Goal: Task Accomplishment & Management: Complete application form

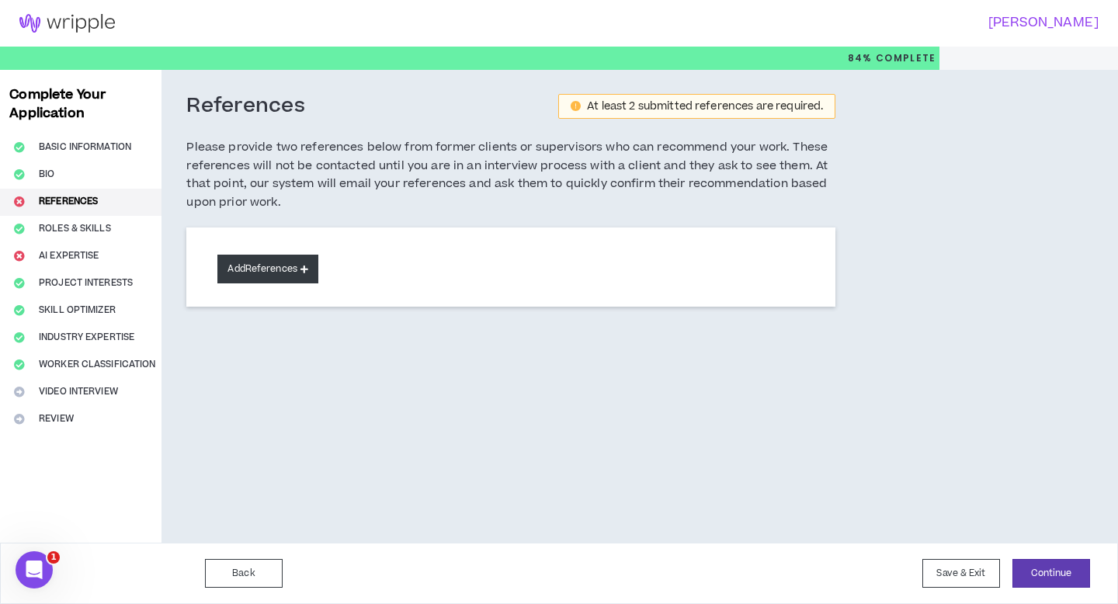
click at [230, 276] on button "Add References" at bounding box center [267, 269] width 101 height 29
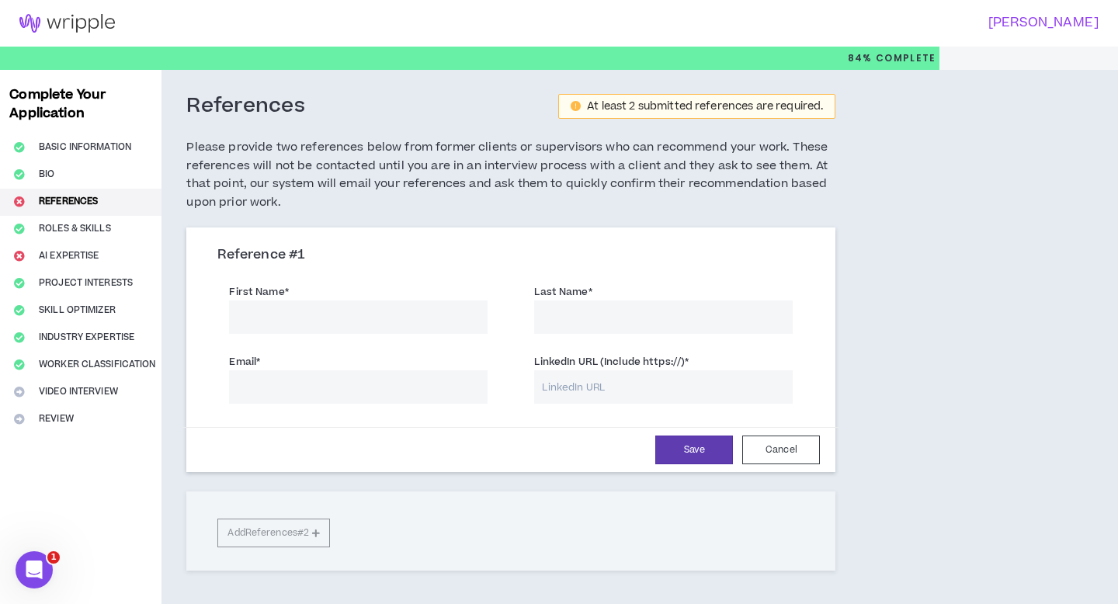
click at [284, 318] on input "First Name *" at bounding box center [358, 316] width 258 height 33
type input "[PERSON_NAME]"
click at [570, 320] on input "Last Name *" at bounding box center [663, 316] width 258 height 33
paste input "[PERSON_NAME], Morgane"
drag, startPoint x: 628, startPoint y: 317, endPoint x: 586, endPoint y: 317, distance: 41.9
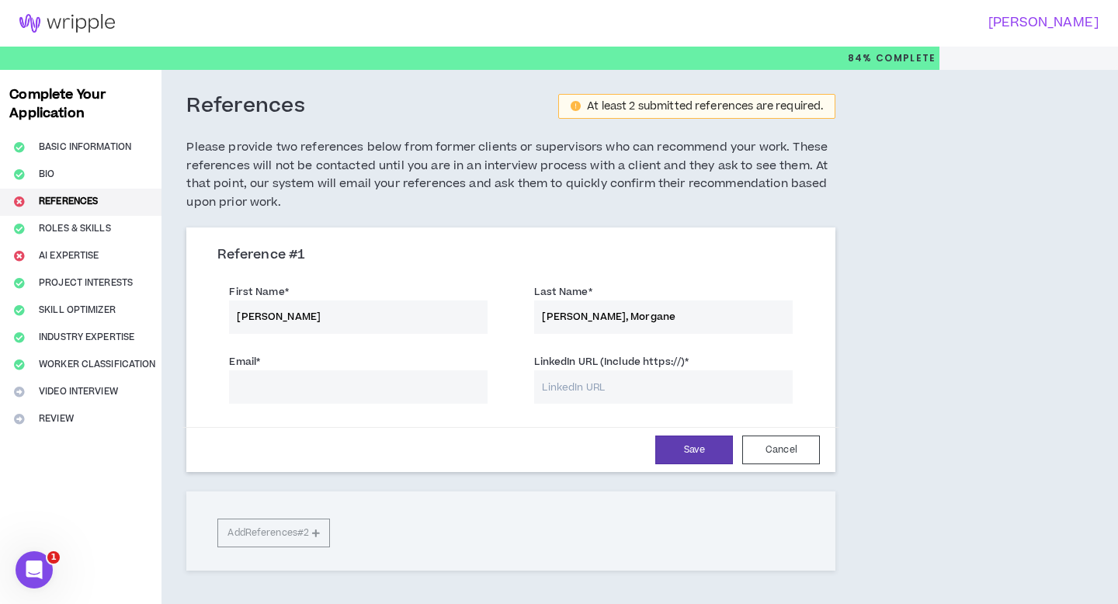
click at [586, 317] on input "[PERSON_NAME], Morgane" at bounding box center [663, 316] width 258 height 33
drag, startPoint x: 640, startPoint y: 316, endPoint x: 581, endPoint y: 315, distance: 59.0
click at [581, 315] on input "GaubierMorgane" at bounding box center [663, 316] width 258 height 33
type input "GaubierMorgane"
drag, startPoint x: 325, startPoint y: 314, endPoint x: 99, endPoint y: 313, distance: 226.7
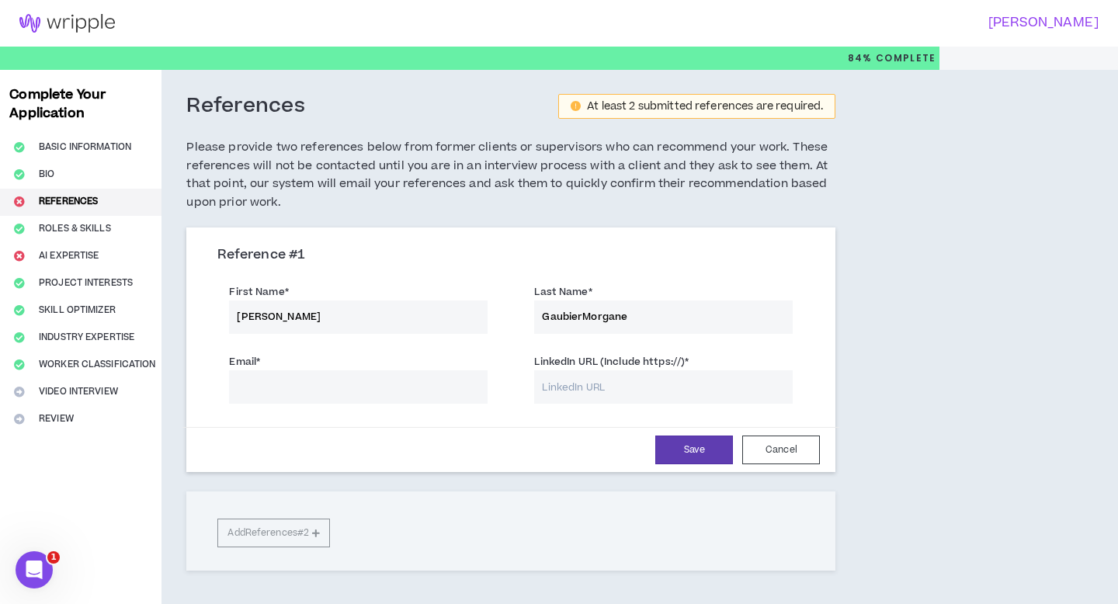
click at [99, 313] on div "Complete Your Application Basic Information Bio References Roles & Skills AI Ex…" at bounding box center [559, 358] width 1118 height 577
paste input "e"
type input "Morgane"
drag, startPoint x: 634, startPoint y: 317, endPoint x: 582, endPoint y: 315, distance: 52.1
click at [582, 315] on input "GaubierMorgane" at bounding box center [663, 316] width 258 height 33
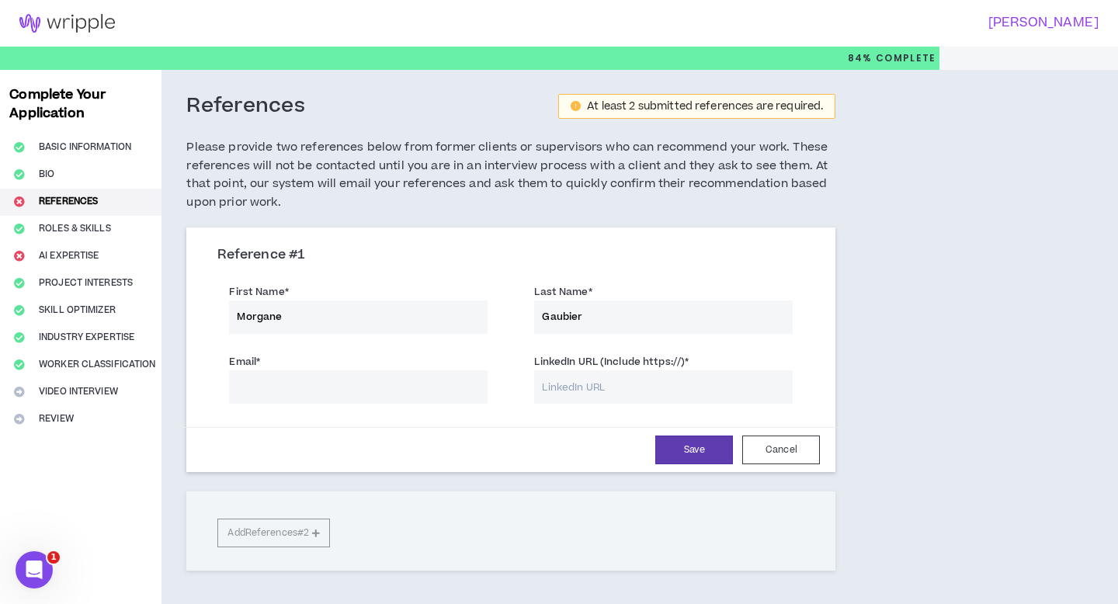
type input "Gaubier"
click at [605, 365] on label "LinkedIn URL (Include https://) *" at bounding box center [611, 361] width 154 height 25
click at [605, 370] on input "LinkedIn URL (Include https://) *" at bounding box center [663, 386] width 258 height 33
click at [601, 384] on input "LinkedIn URL (Include https://) *" at bounding box center [663, 386] width 258 height 33
paste input "[URL][DOMAIN_NAME]"
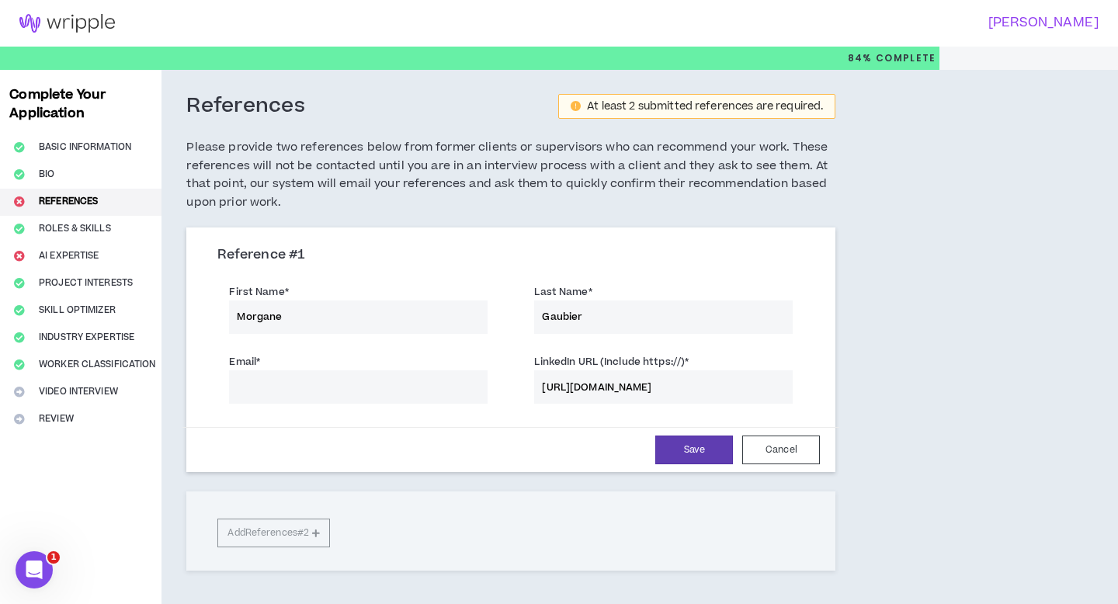
type input "[URL][DOMAIN_NAME]"
click at [443, 394] on input "Email *" at bounding box center [358, 386] width 258 height 33
paste input "[EMAIL_ADDRESS][DOMAIN_NAME]"
type input "[EMAIL_ADDRESS][DOMAIN_NAME]"
click at [680, 437] on button "Save" at bounding box center [694, 449] width 78 height 29
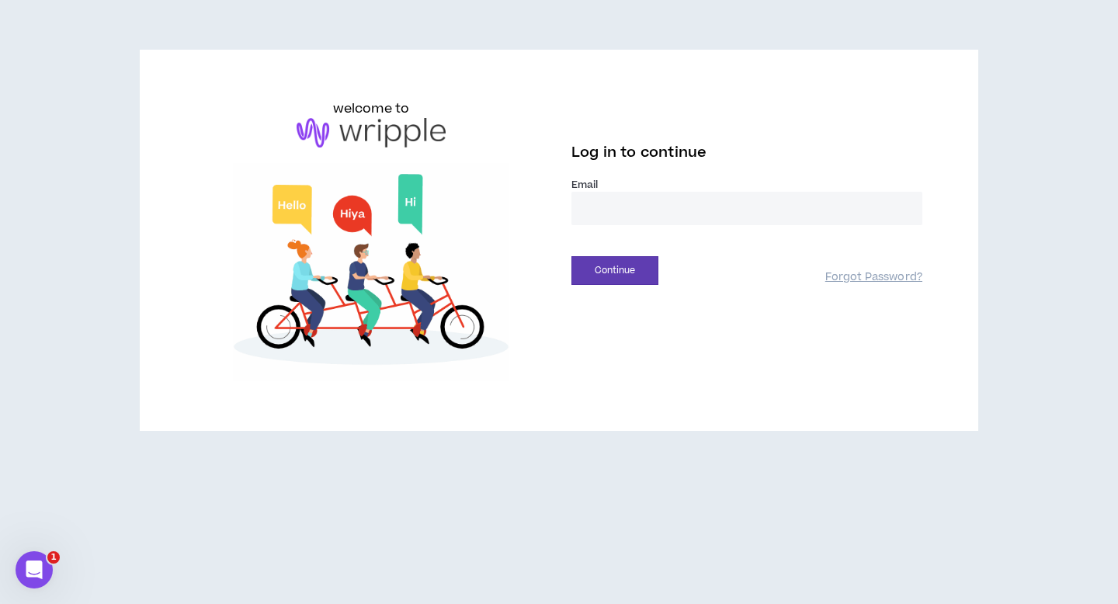
click at [654, 214] on input "email" at bounding box center [746, 208] width 351 height 33
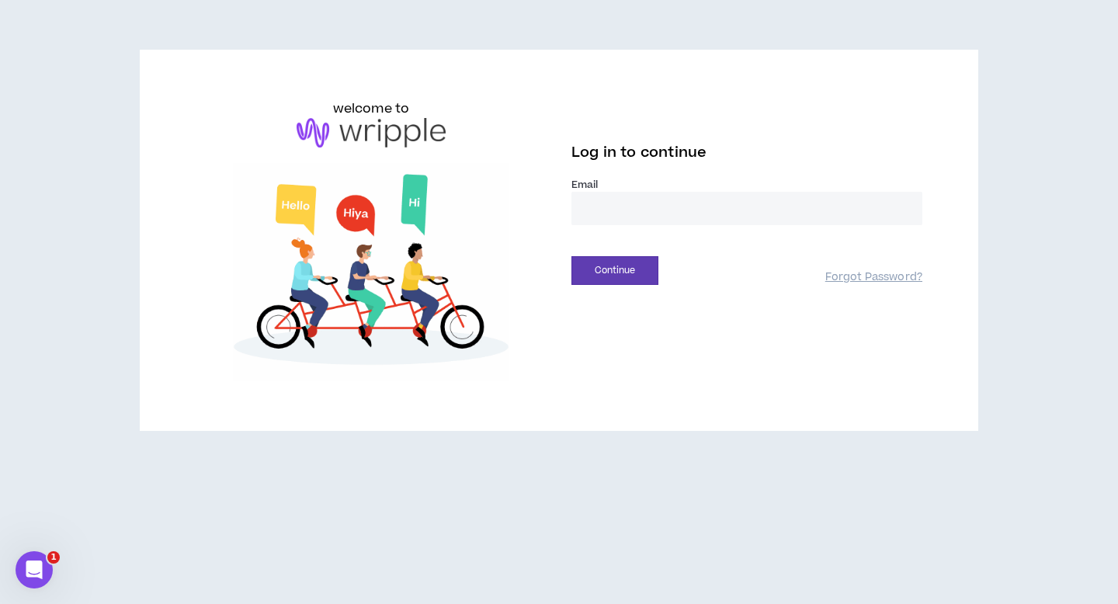
type input "**********"
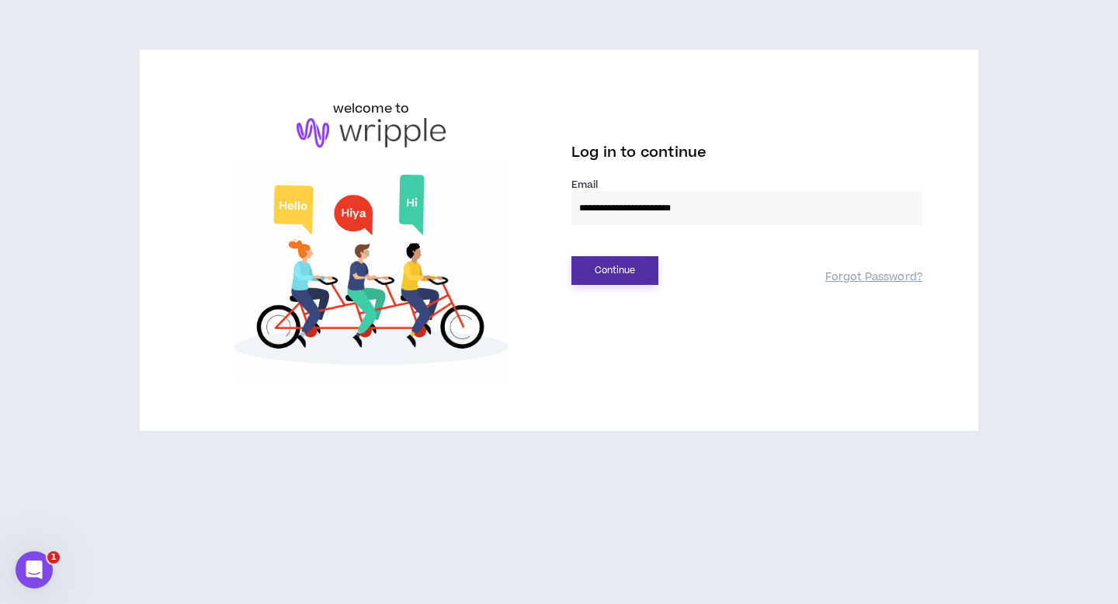
click at [611, 267] on button "Continue" at bounding box center [614, 270] width 87 height 29
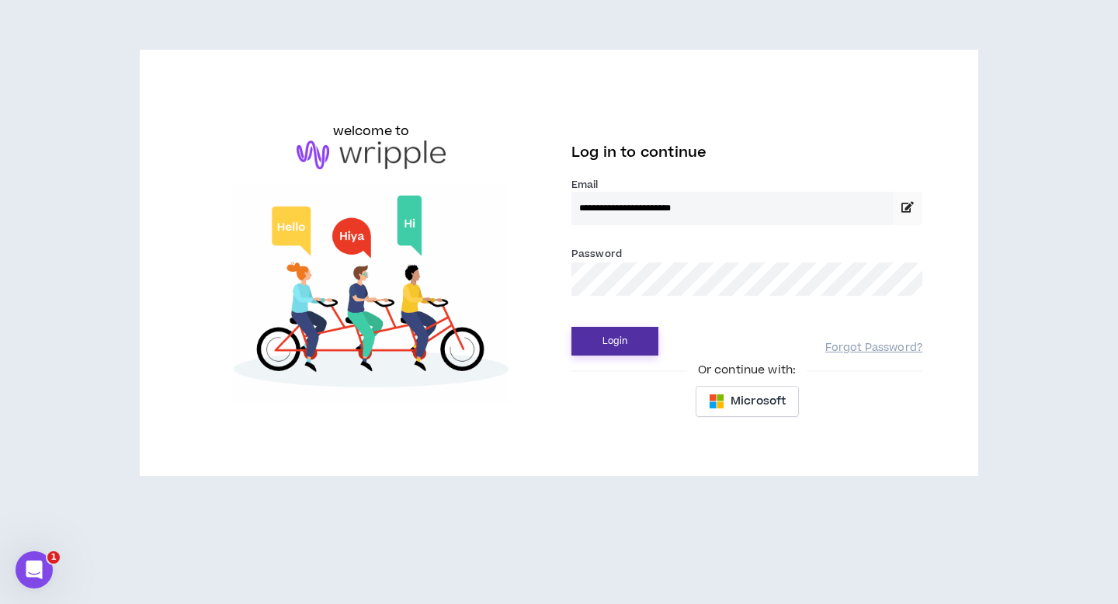
click at [611, 327] on button "Login" at bounding box center [614, 341] width 87 height 29
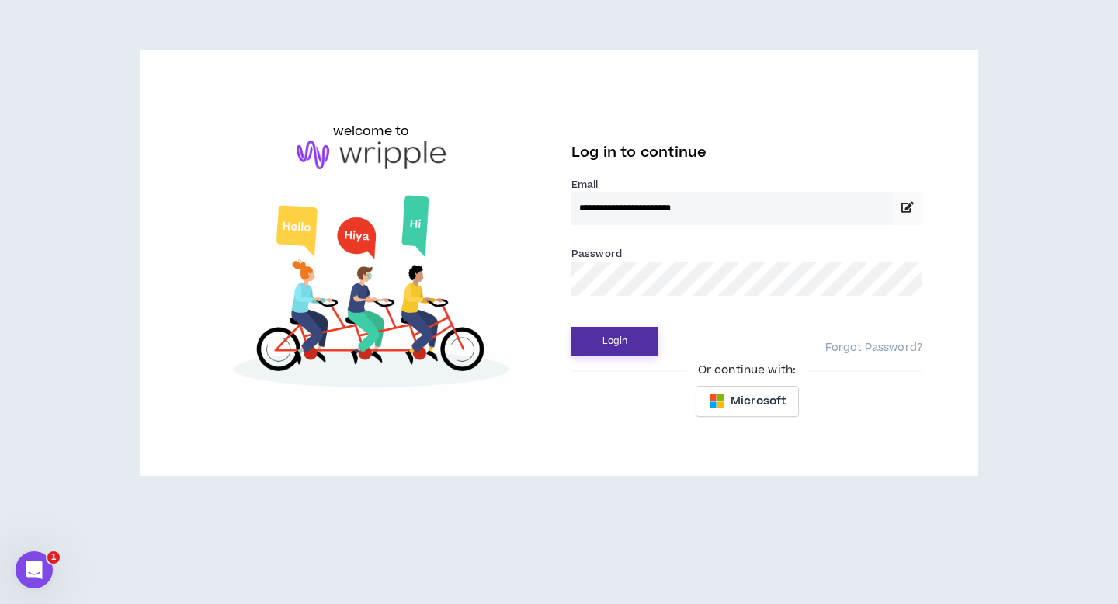
click at [640, 349] on button "Login" at bounding box center [614, 341] width 87 height 29
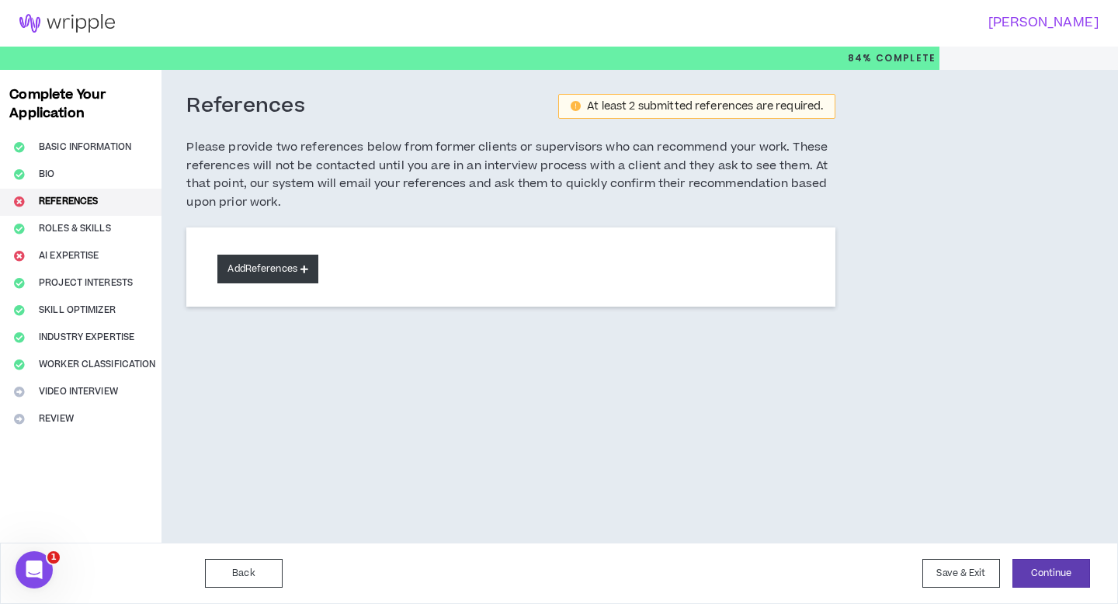
click at [296, 262] on button "Add References" at bounding box center [267, 269] width 101 height 29
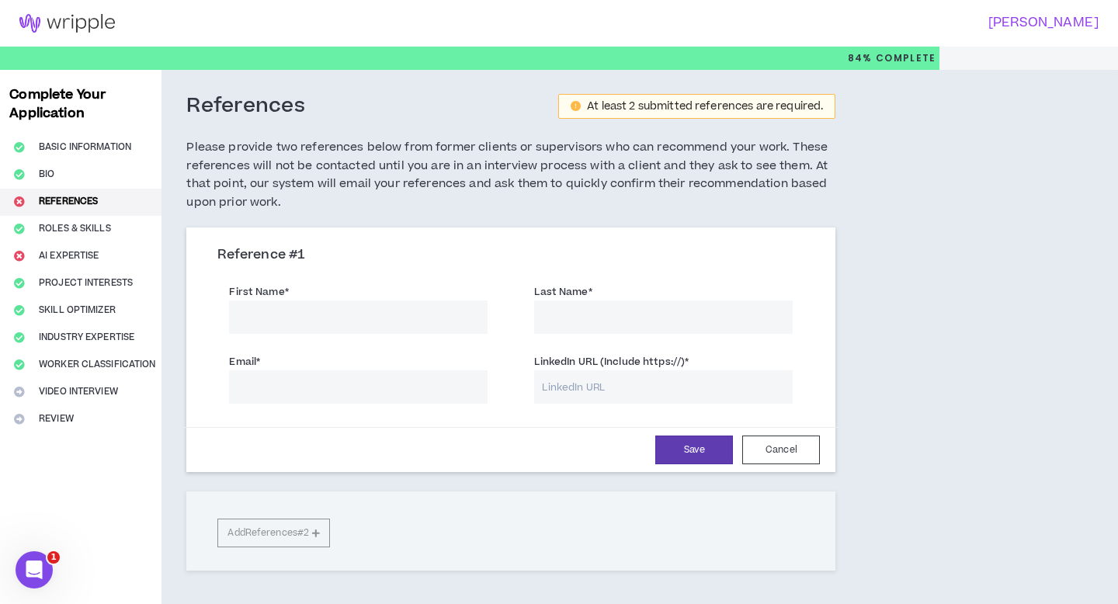
click at [310, 322] on input "First Name *" at bounding box center [358, 316] width 258 height 33
click at [280, 385] on input "Email *" at bounding box center [358, 386] width 258 height 33
paste input "[EMAIL_ADDRESS][DOMAIN_NAME]"
type input "[EMAIL_ADDRESS][DOMAIN_NAME]"
click at [283, 318] on input "First Name *" at bounding box center [358, 316] width 258 height 33
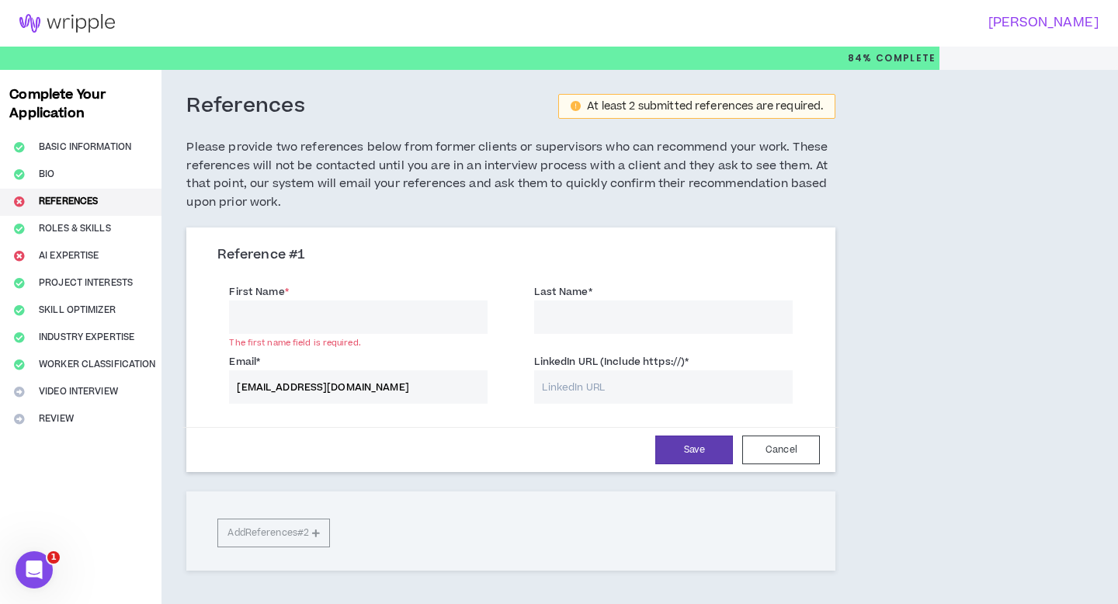
paste input "[PERSON_NAME], Morgane"
drag, startPoint x: 326, startPoint y: 318, endPoint x: 136, endPoint y: 315, distance: 190.2
click at [136, 315] on div "Complete Your Application Basic Information Bio References Roles & Skills AI Ex…" at bounding box center [559, 358] width 1118 height 577
type input "Morgane"
click at [582, 320] on input "Last Name *" at bounding box center [663, 316] width 258 height 33
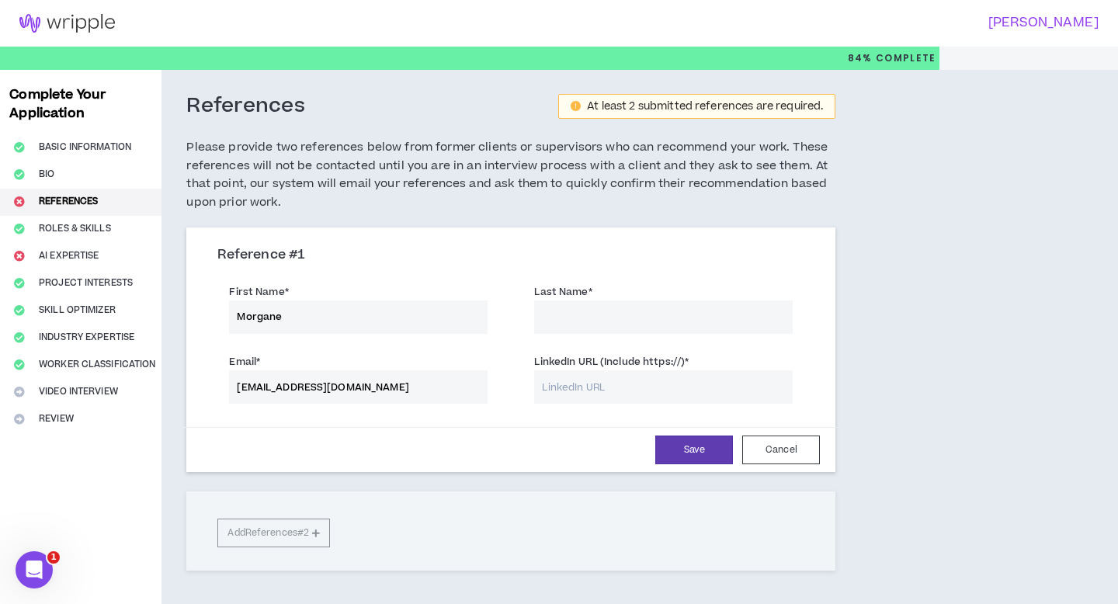
paste input "[PERSON_NAME],"
drag, startPoint x: 640, startPoint y: 317, endPoint x: 621, endPoint y: 317, distance: 19.4
click at [621, 317] on input "[PERSON_NAME]," at bounding box center [663, 316] width 258 height 33
type input "Gaubier"
click at [599, 383] on input "LinkedIn URL (Include https://) *" at bounding box center [663, 386] width 258 height 33
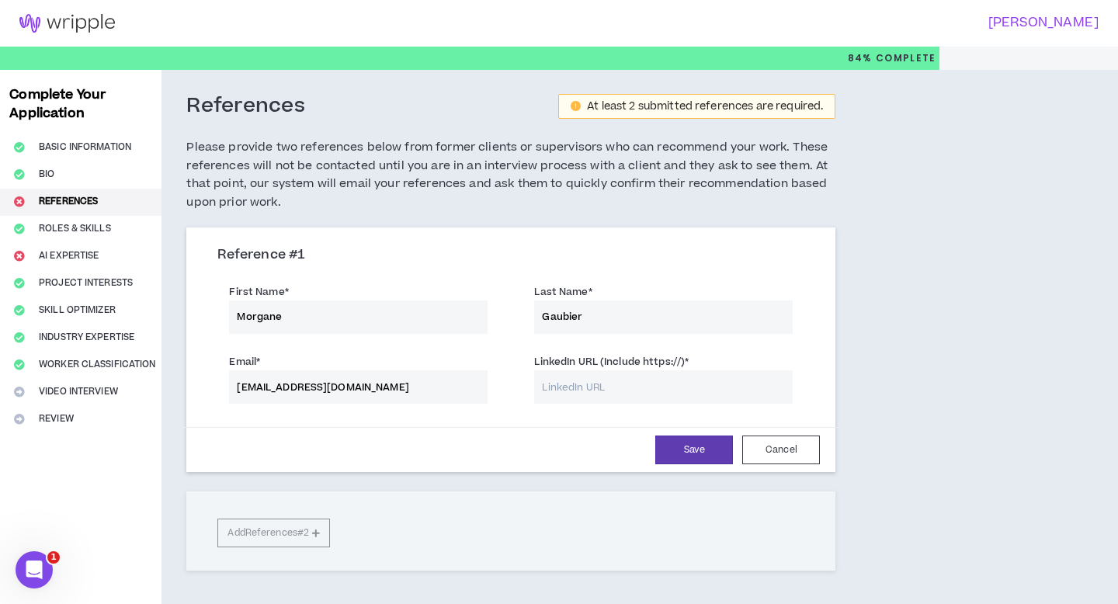
paste input "/"
type input "/"
paste input "/"
type input "/"
paste input "[URL][DOMAIN_NAME]"
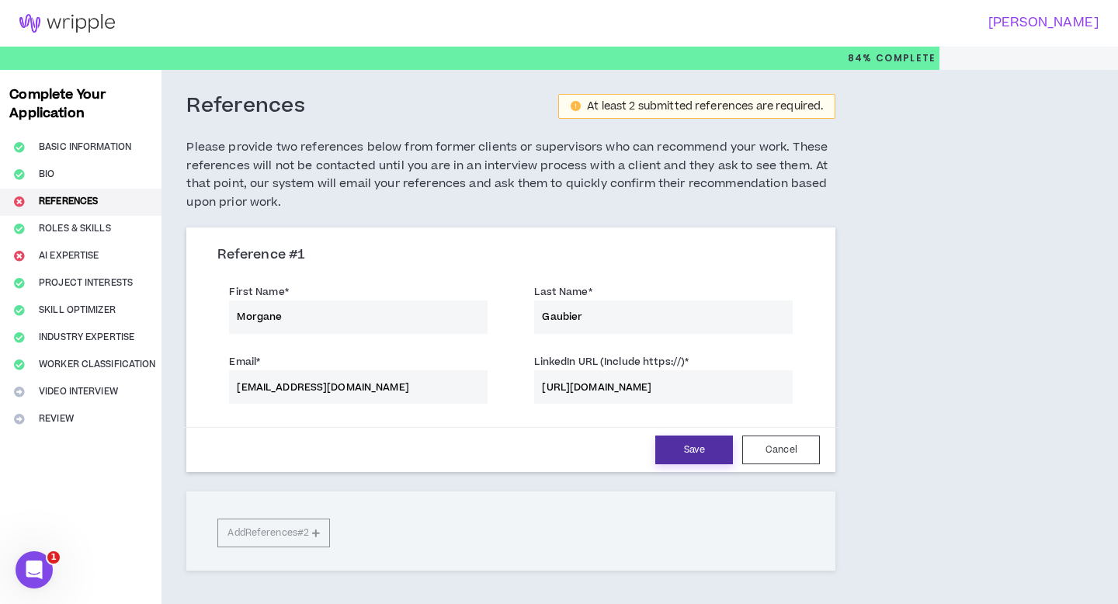
type input "[URL][DOMAIN_NAME]"
click at [703, 443] on button "Save" at bounding box center [694, 449] width 78 height 29
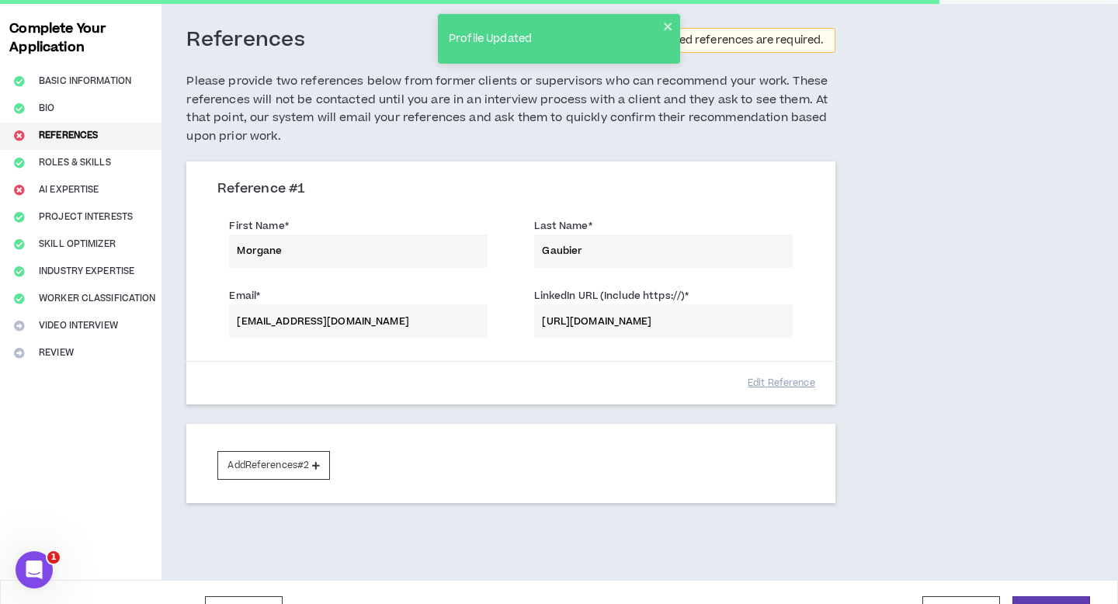
scroll to position [68, 0]
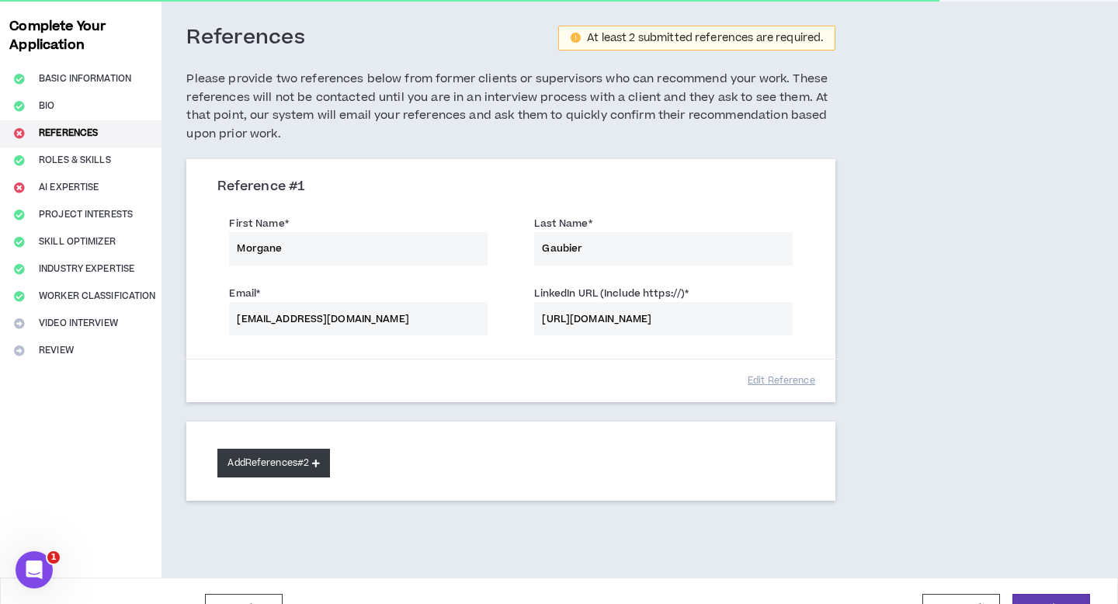
click at [264, 460] on button "Add References #2" at bounding box center [273, 463] width 113 height 29
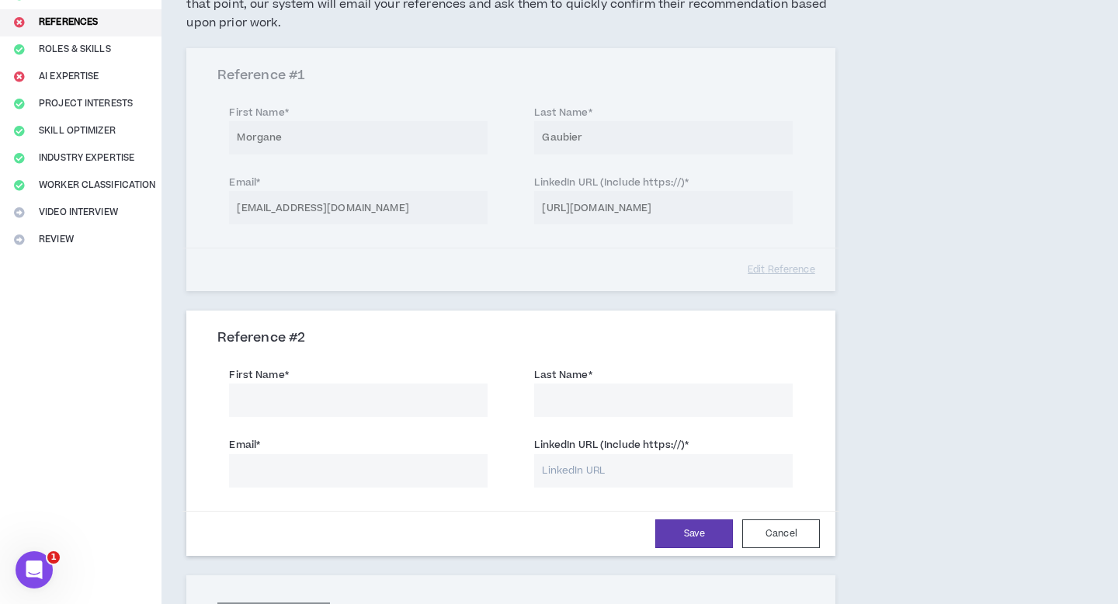
scroll to position [207, 0]
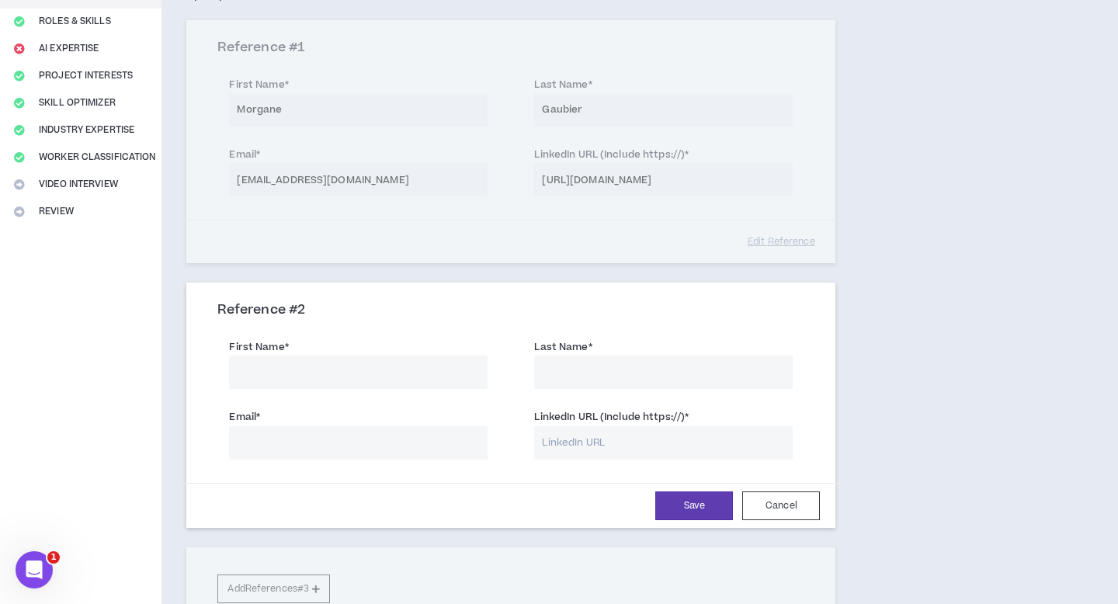
click at [649, 439] on input "LinkedIn URL (Include https://) *" at bounding box center [663, 442] width 258 height 33
paste input "[EMAIL_ADDRESS][DOMAIN_NAME]"
drag, startPoint x: 666, startPoint y: 439, endPoint x: 453, endPoint y: 439, distance: 212.7
click at [453, 439] on div "Email * LinkedIn URL (Include https://) * [EMAIL_ADDRESS][DOMAIN_NAME] Must sta…" at bounding box center [511, 436] width 610 height 70
type input "[EMAIL_ADDRESS][DOMAIN_NAME]"
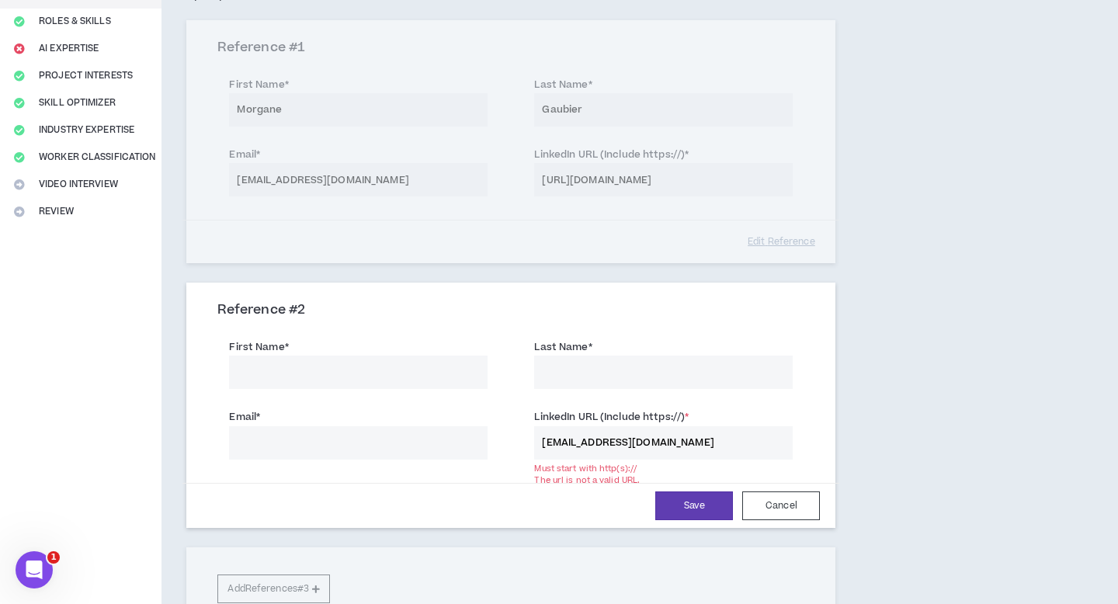
click at [387, 457] on input "Email *" at bounding box center [358, 442] width 258 height 33
paste input "[EMAIL_ADDRESS][DOMAIN_NAME]"
type input "[EMAIL_ADDRESS][DOMAIN_NAME]"
drag, startPoint x: 669, startPoint y: 443, endPoint x: 418, endPoint y: 432, distance: 251.7
click at [418, 432] on div "Email * [EMAIL_ADDRESS][DOMAIN_NAME] LinkedIn URL (Include https://) * [EMAIL_A…" at bounding box center [511, 436] width 610 height 70
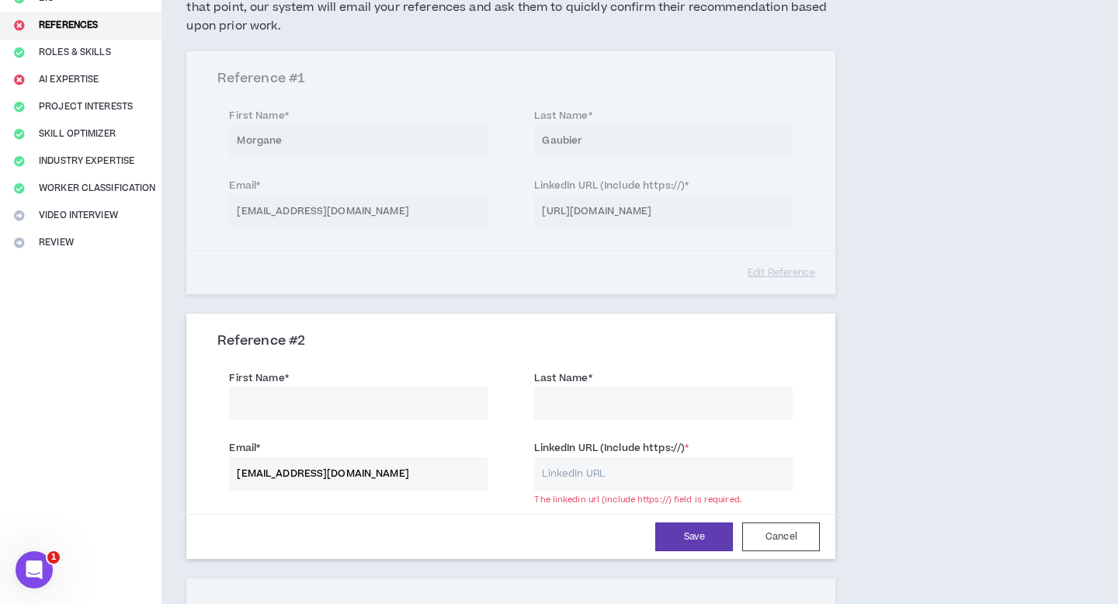
scroll to position [175, 0]
click at [410, 404] on input "First Name *" at bounding box center [358, 403] width 258 height 33
click at [363, 410] on input "RU" at bounding box center [358, 403] width 258 height 33
type input "R"
paste input "[PERSON_NAME]"
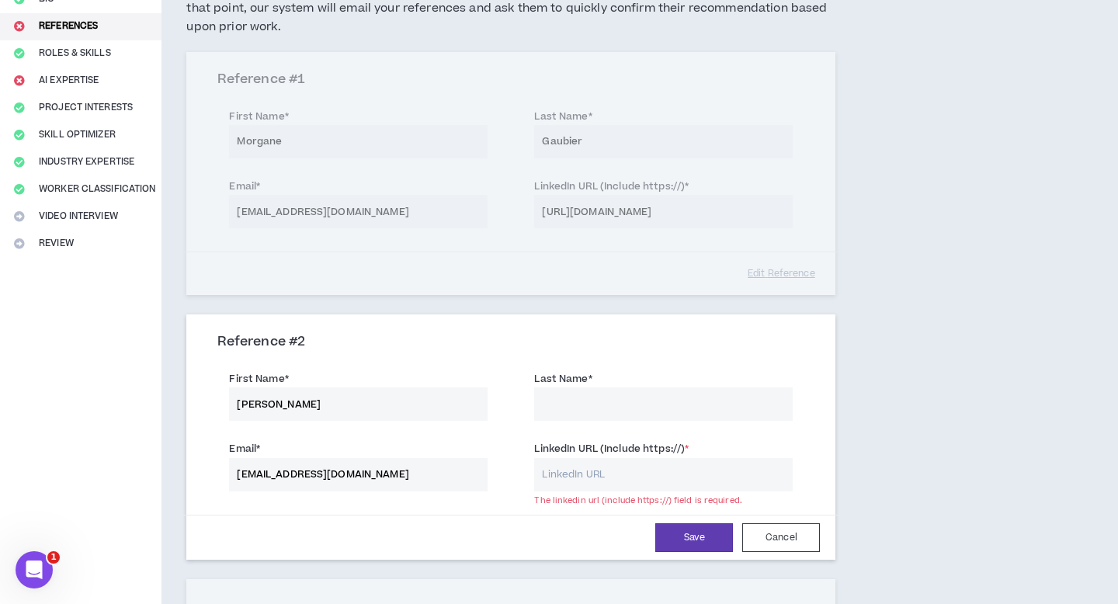
drag, startPoint x: 328, startPoint y: 401, endPoint x: 274, endPoint y: 401, distance: 54.3
click at [274, 401] on input "[PERSON_NAME]" at bounding box center [358, 403] width 258 height 33
type input "[PERSON_NAME]"
click at [546, 390] on label "Last Name *" at bounding box center [562, 378] width 57 height 25
click at [546, 158] on input "Gaubier" at bounding box center [663, 141] width 258 height 33
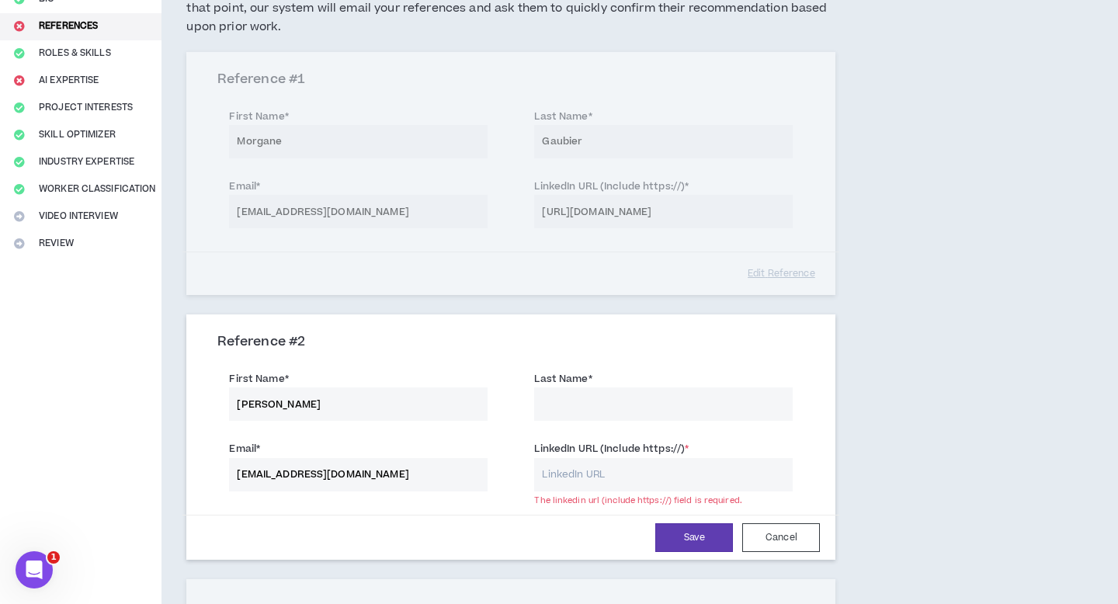
paste input "[PERSON_NAME]"
type input "GaubierLauletta"
click at [551, 400] on input "Last Name *" at bounding box center [663, 403] width 258 height 33
paste input "[PERSON_NAME]"
type input "[PERSON_NAME]"
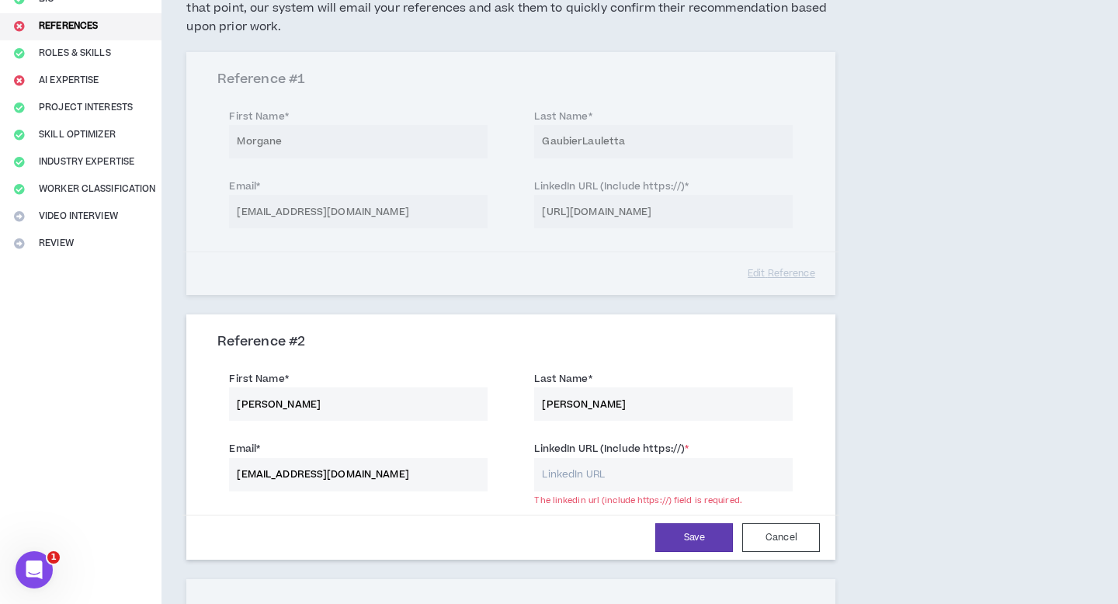
drag, startPoint x: 328, startPoint y: 406, endPoint x: 279, endPoint y: 406, distance: 48.9
click at [279, 406] on input "[PERSON_NAME]" at bounding box center [358, 403] width 258 height 33
type input "[PERSON_NAME]"
click at [690, 476] on input "LinkedIn URL (Include https://) *" at bounding box center [663, 474] width 258 height 33
paste input "[URL][DOMAIN_NAME]"
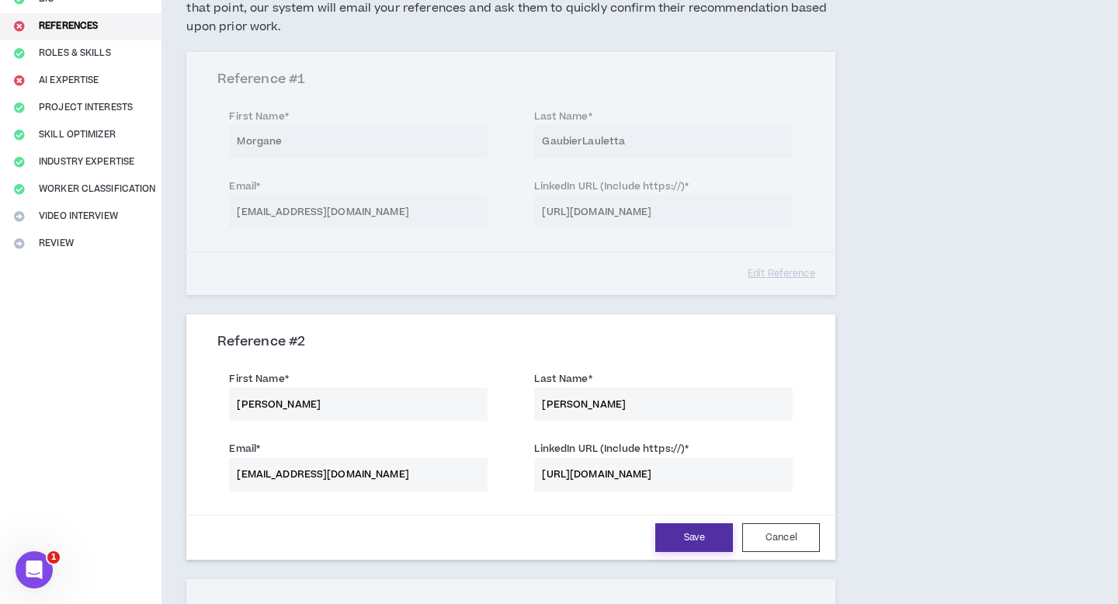
type input "[URL][DOMAIN_NAME]"
click at [716, 532] on button "Save" at bounding box center [694, 537] width 78 height 29
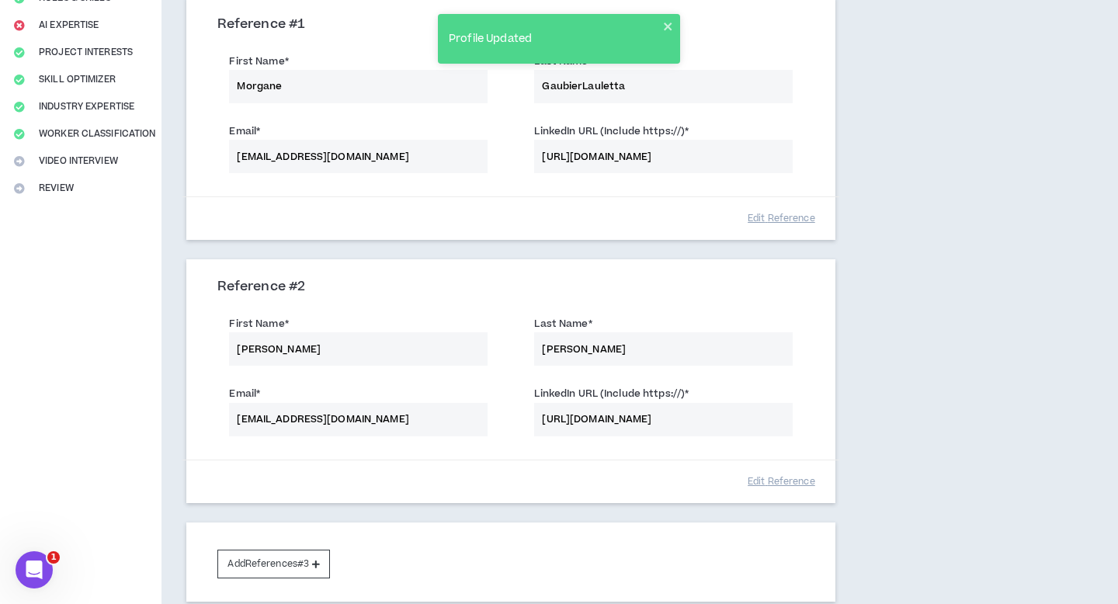
scroll to position [366, 0]
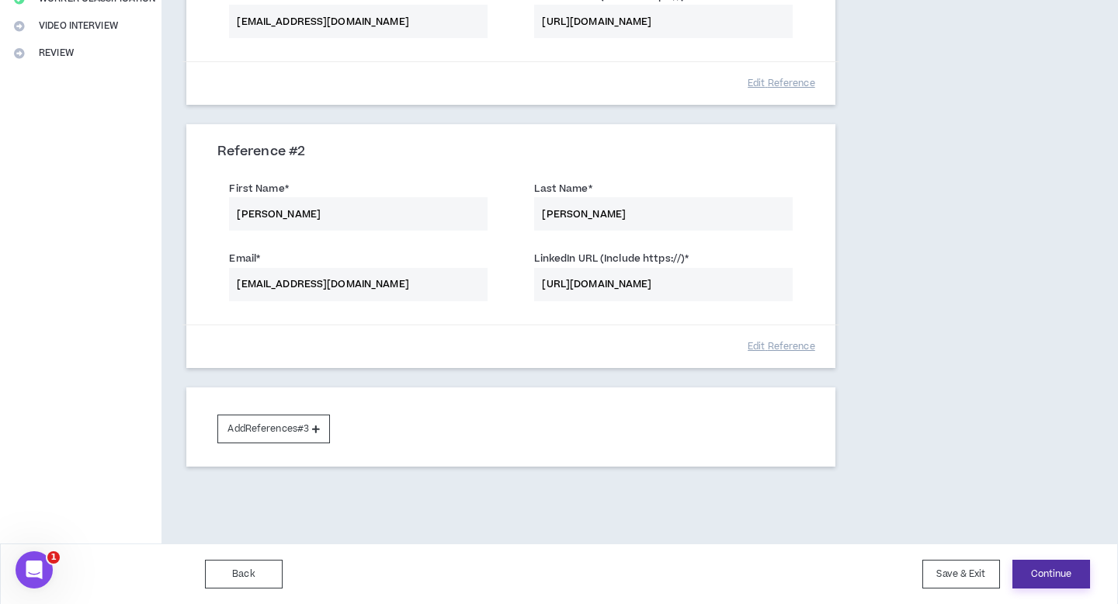
click at [1058, 585] on button "Continue" at bounding box center [1051, 574] width 78 height 29
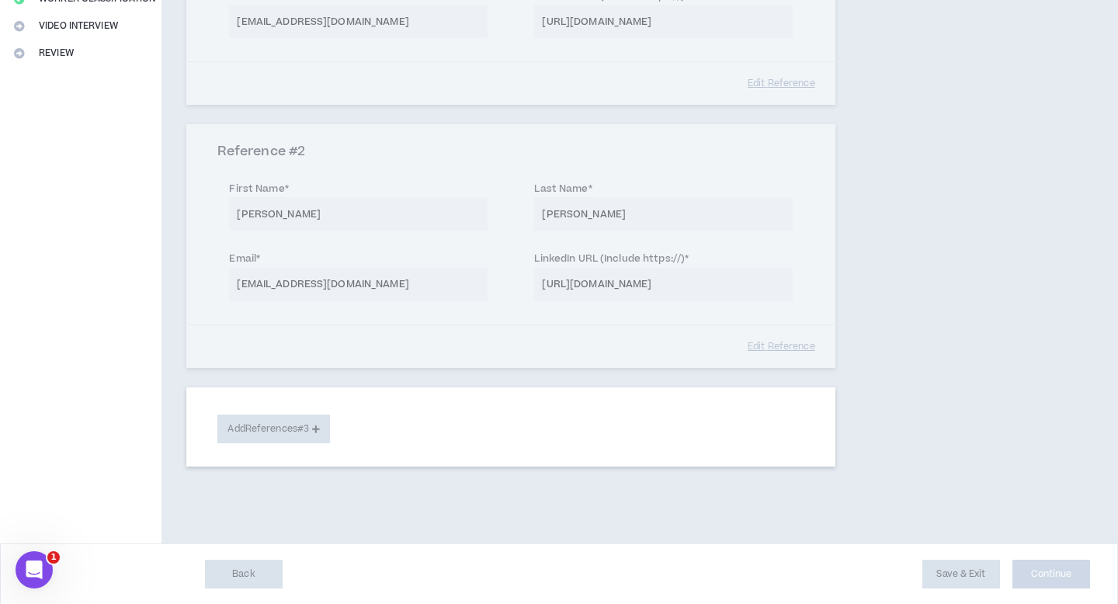
select select "***"
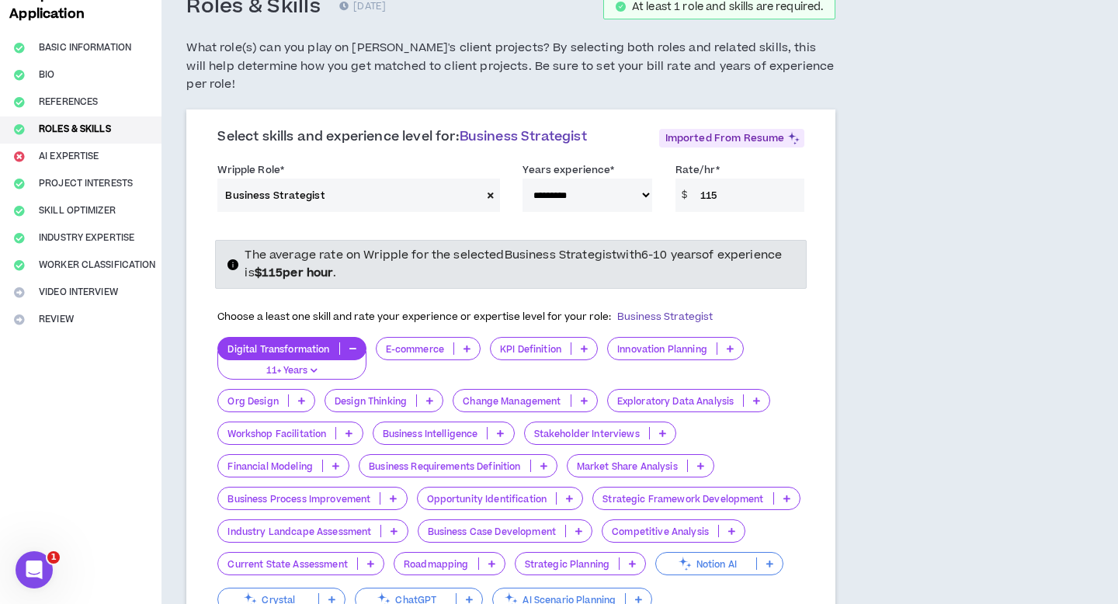
scroll to position [101, 0]
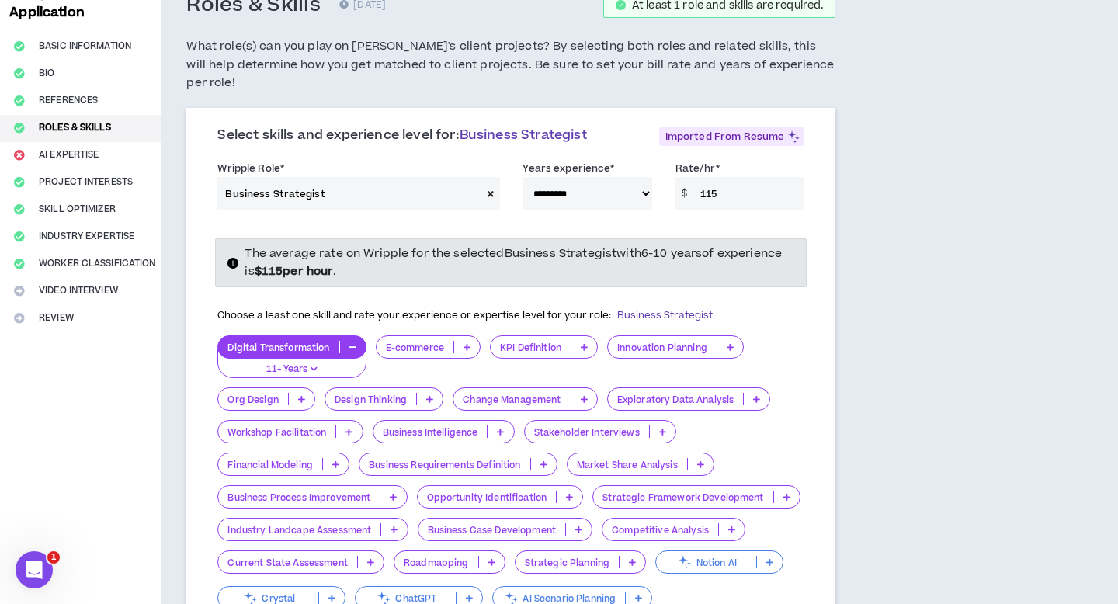
click at [734, 181] on input "115" at bounding box center [748, 193] width 112 height 33
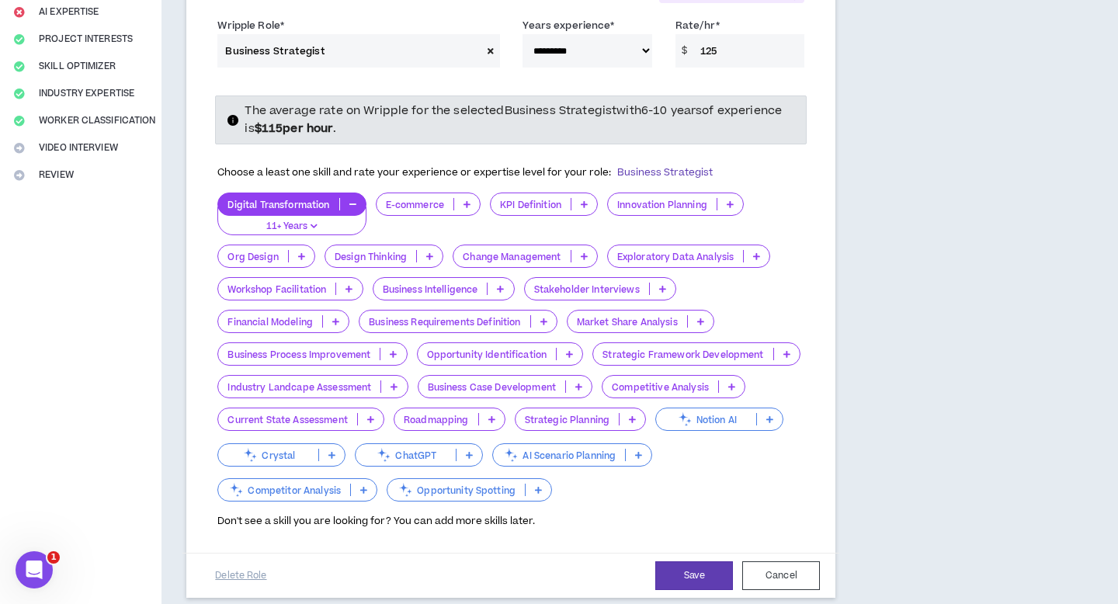
scroll to position [253, 0]
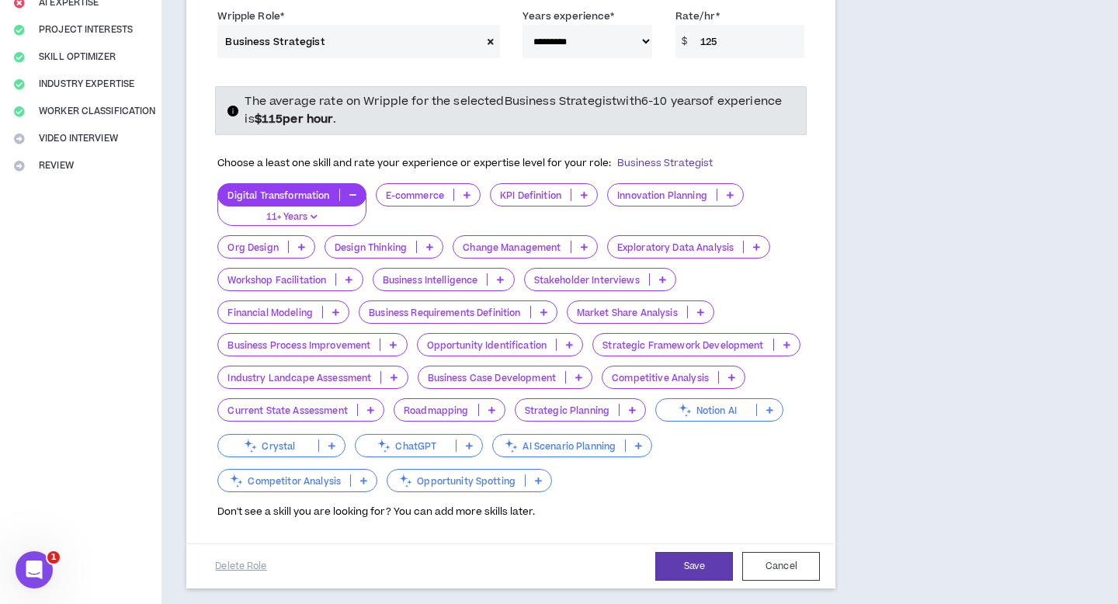
type input "125"
click at [783, 341] on icon at bounding box center [786, 345] width 7 height 8
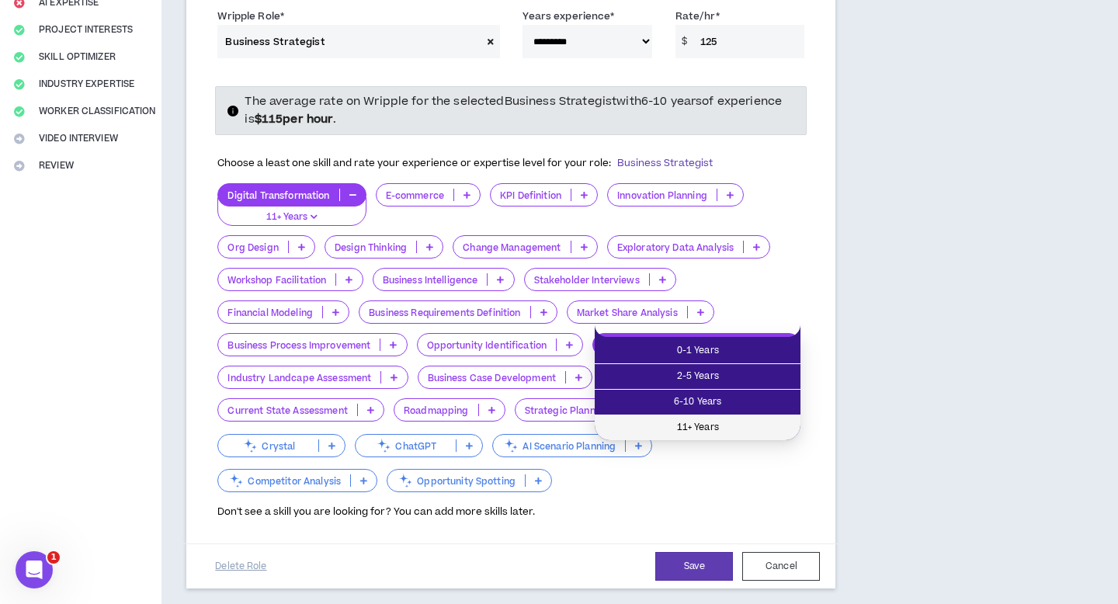
click at [727, 422] on span "11+ Years" at bounding box center [697, 427] width 187 height 17
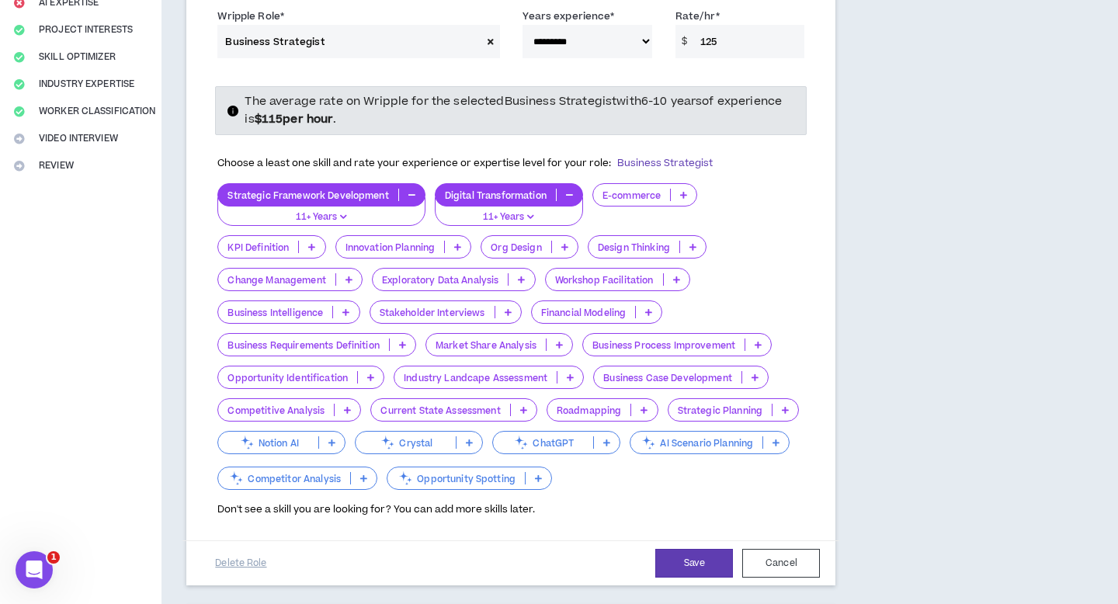
click at [528, 213] on icon "button" at bounding box center [530, 217] width 7 height 8
click at [751, 147] on div "Choose a least one skill and rate your experience or expertise level for your r…" at bounding box center [510, 163] width 587 height 33
click at [685, 183] on div "E-commerce" at bounding box center [645, 194] width 106 height 23
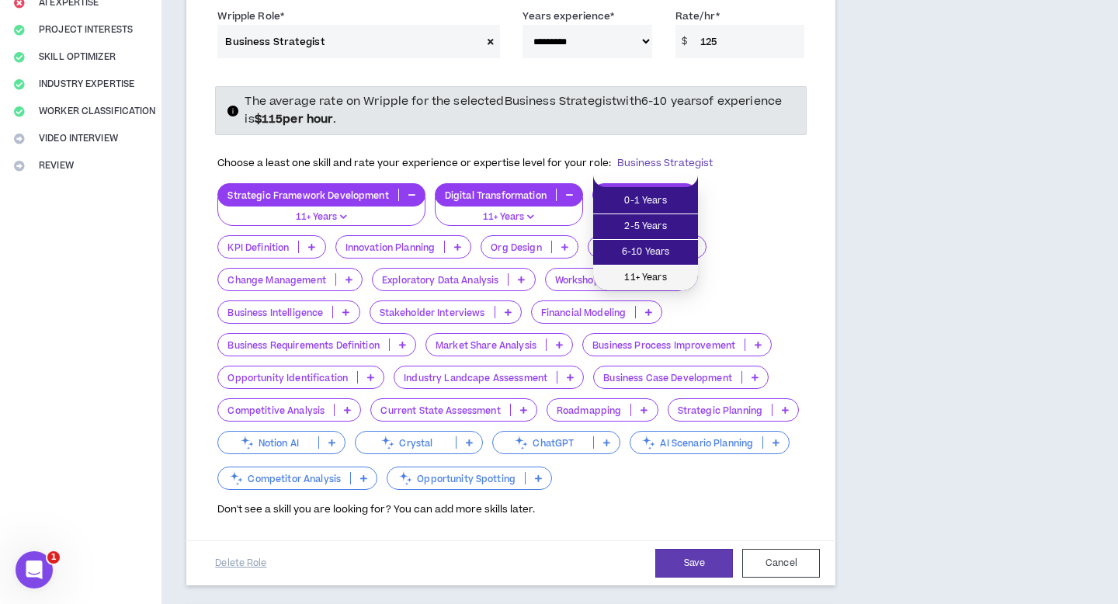
click at [643, 286] on span "11+ Years" at bounding box center [645, 277] width 86 height 17
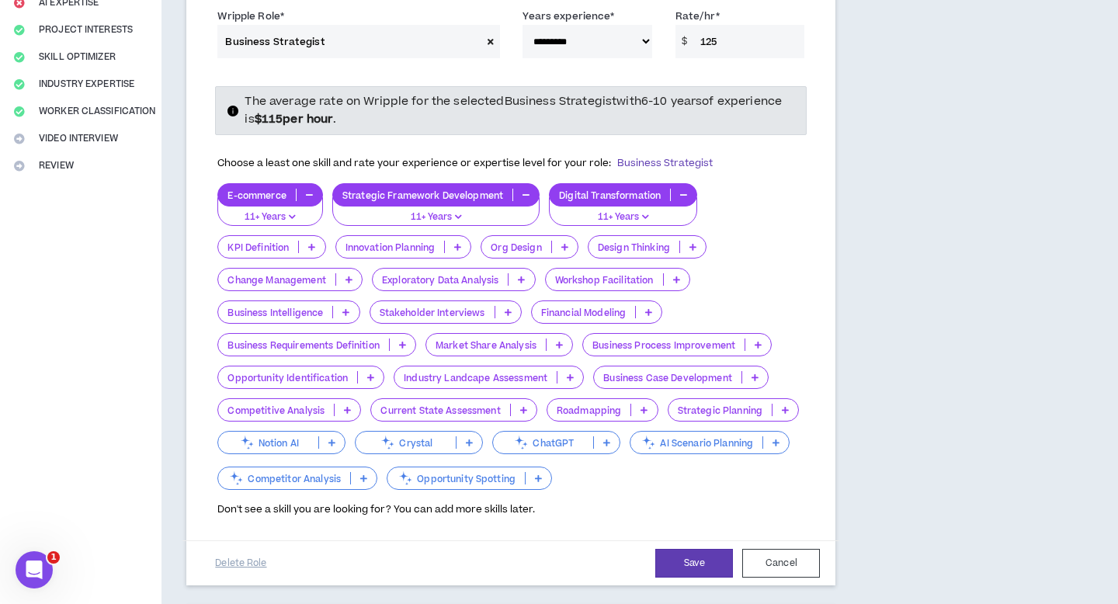
scroll to position [279, 0]
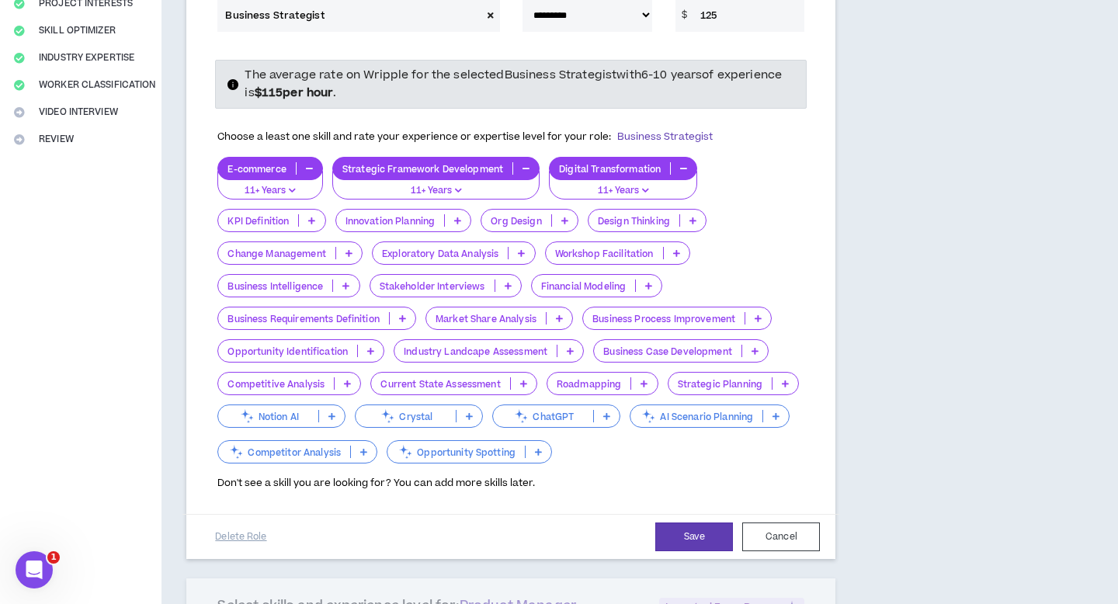
click at [405, 312] on p at bounding box center [403, 318] width 26 height 12
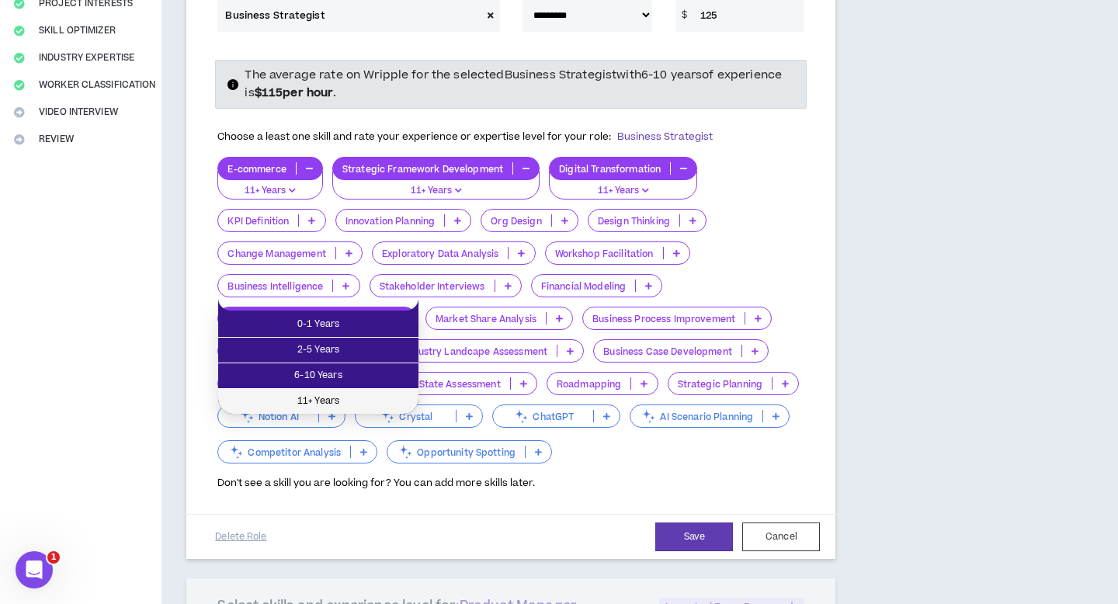
click at [335, 402] on span "11+ Years" at bounding box center [318, 401] width 182 height 17
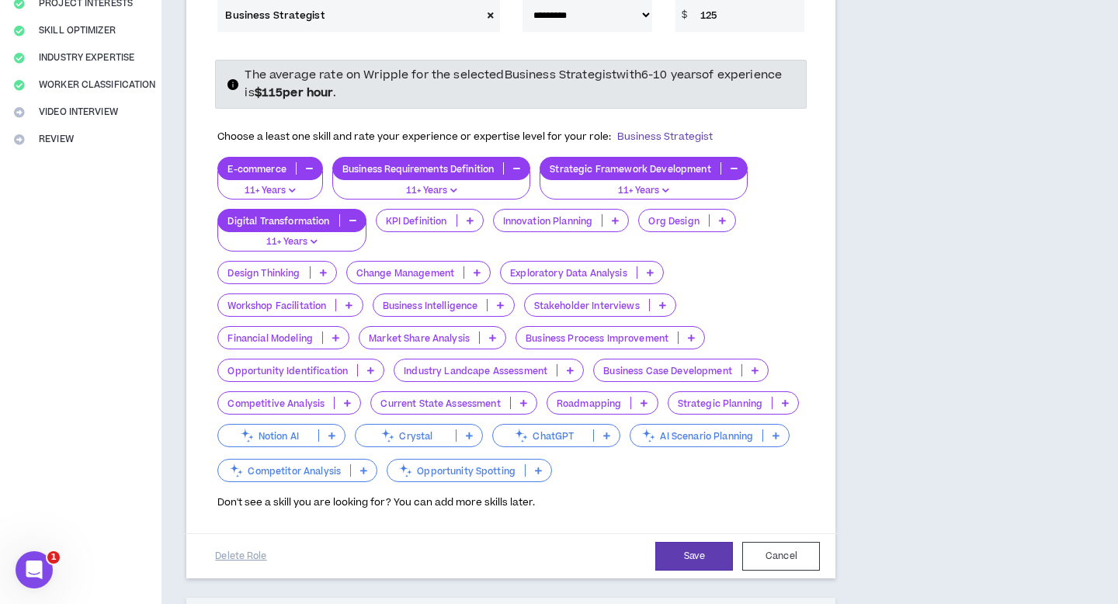
click at [685, 331] on p at bounding box center [691, 337] width 26 height 12
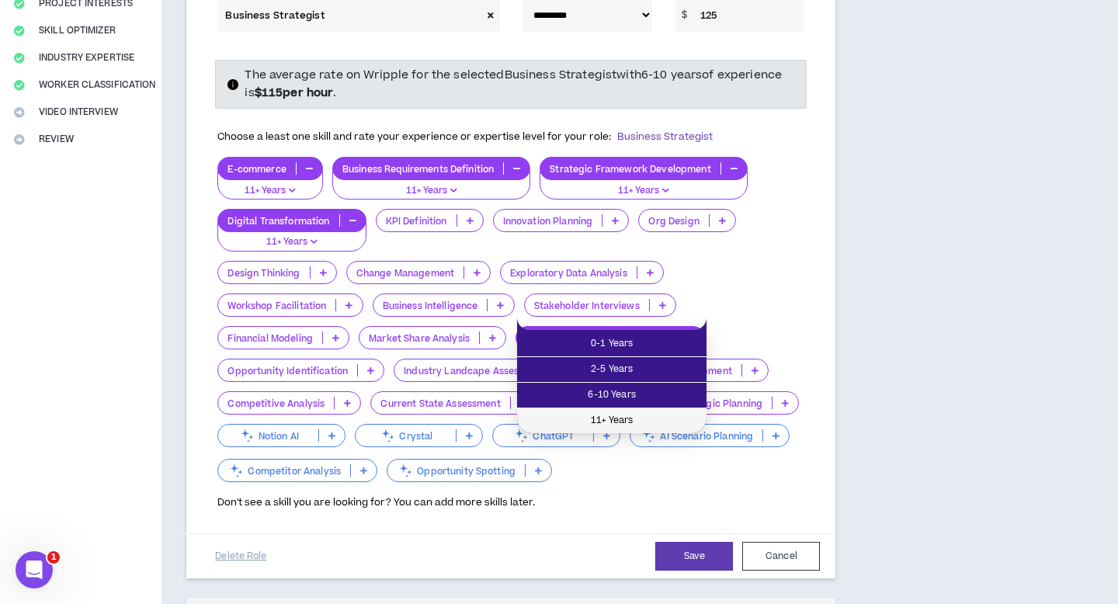
click at [638, 410] on li "11+ Years" at bounding box center [611, 420] width 189 height 25
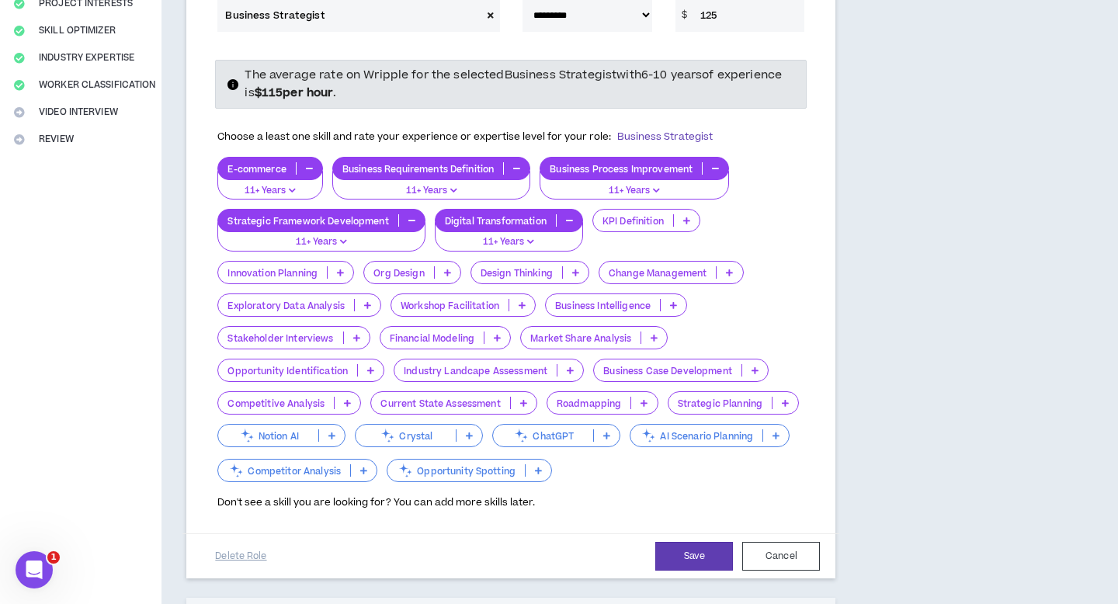
click at [564, 266] on p at bounding box center [576, 272] width 26 height 12
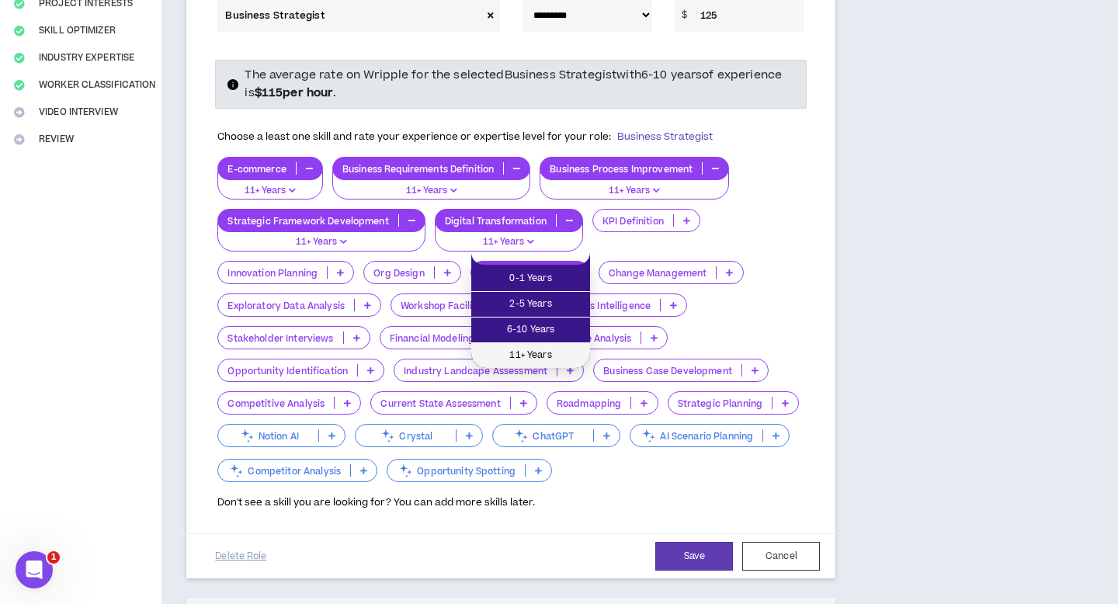
click at [553, 353] on span "11+ Years" at bounding box center [530, 355] width 100 height 17
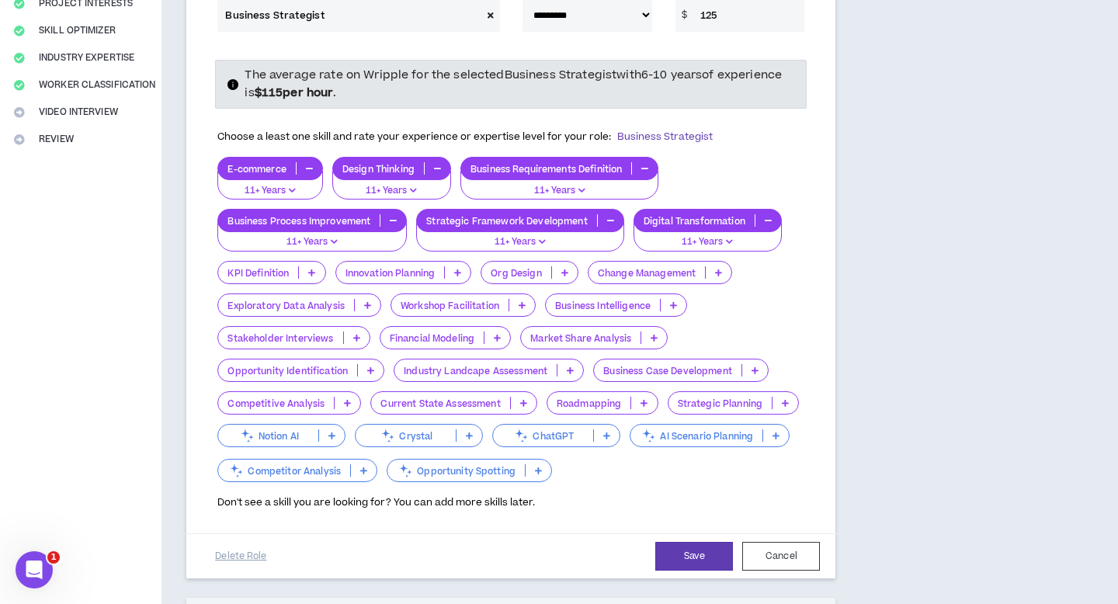
click at [454, 266] on p at bounding box center [458, 272] width 26 height 12
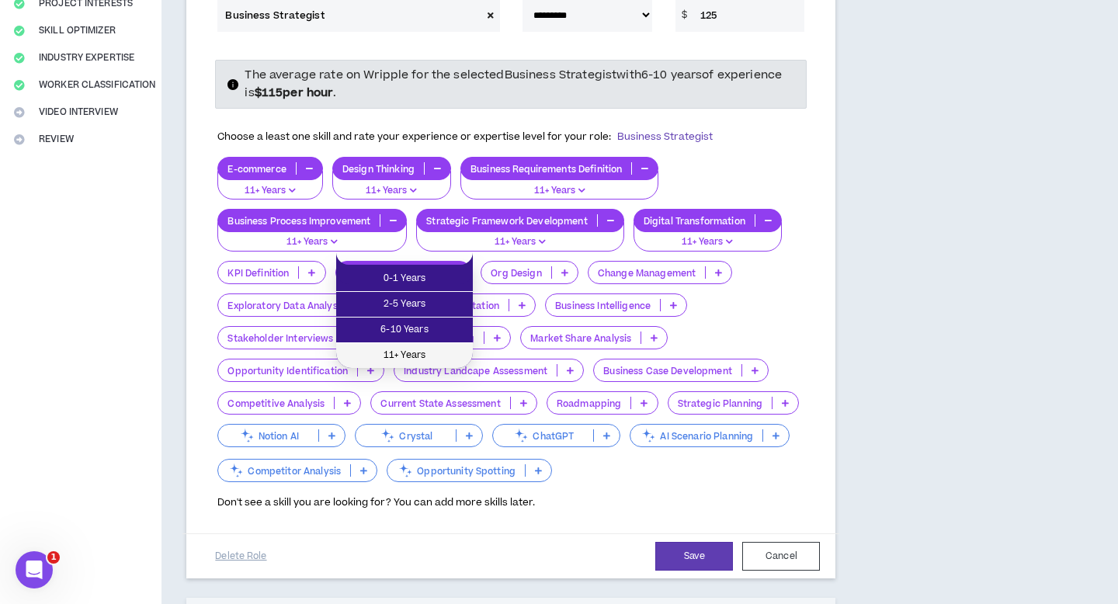
click at [422, 352] on span "11+ Years" at bounding box center [404, 355] width 118 height 17
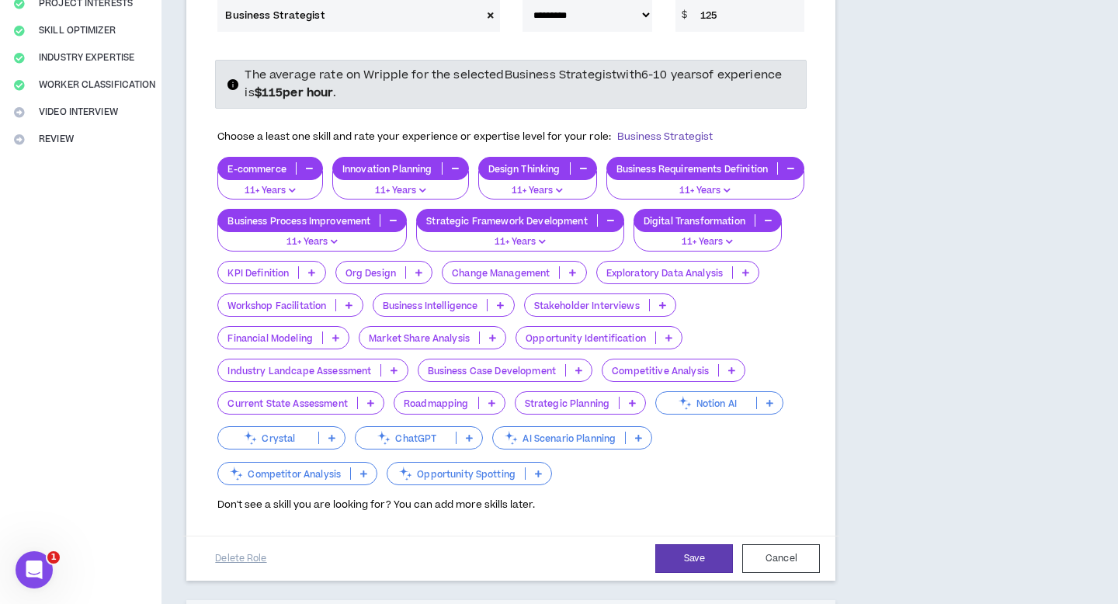
click at [376, 473] on p at bounding box center [364, 473] width 26 height 12
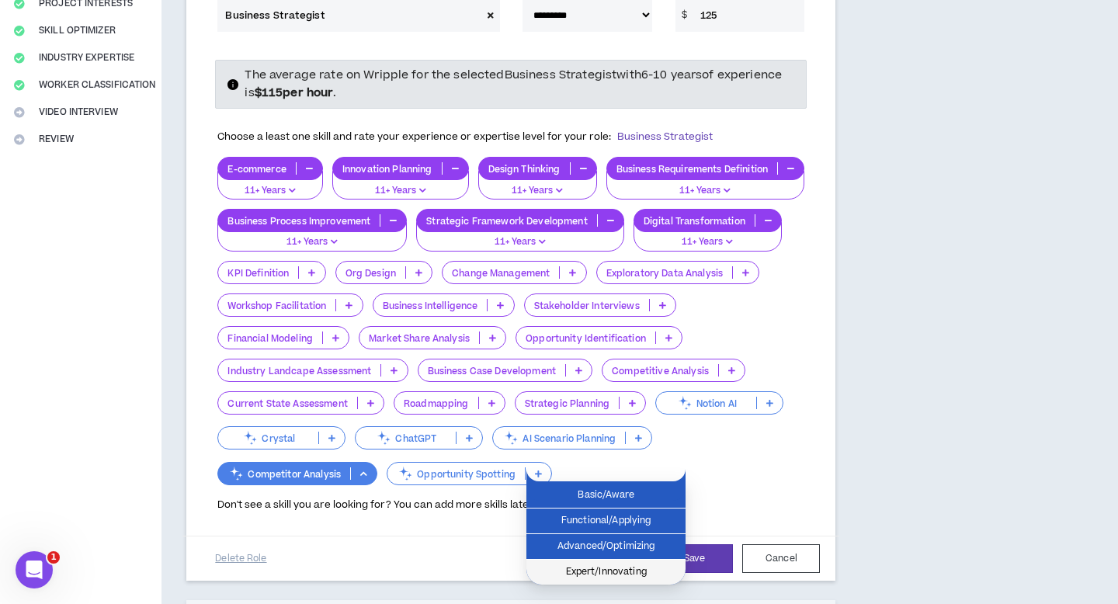
click at [615, 564] on span "Expert/Innovating" at bounding box center [606, 572] width 140 height 17
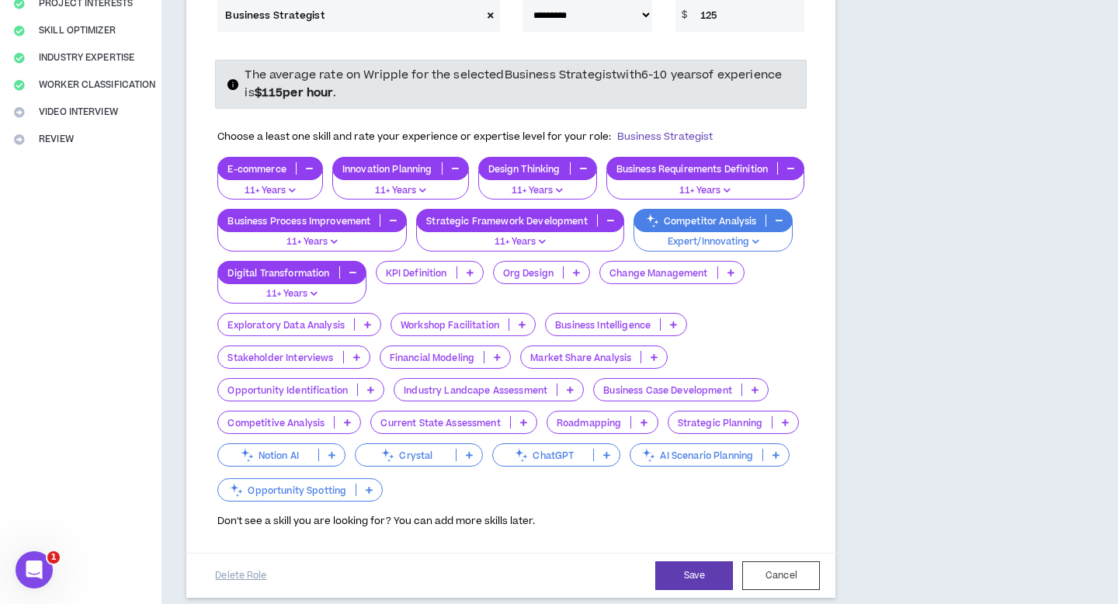
click at [751, 394] on icon at bounding box center [754, 390] width 7 height 8
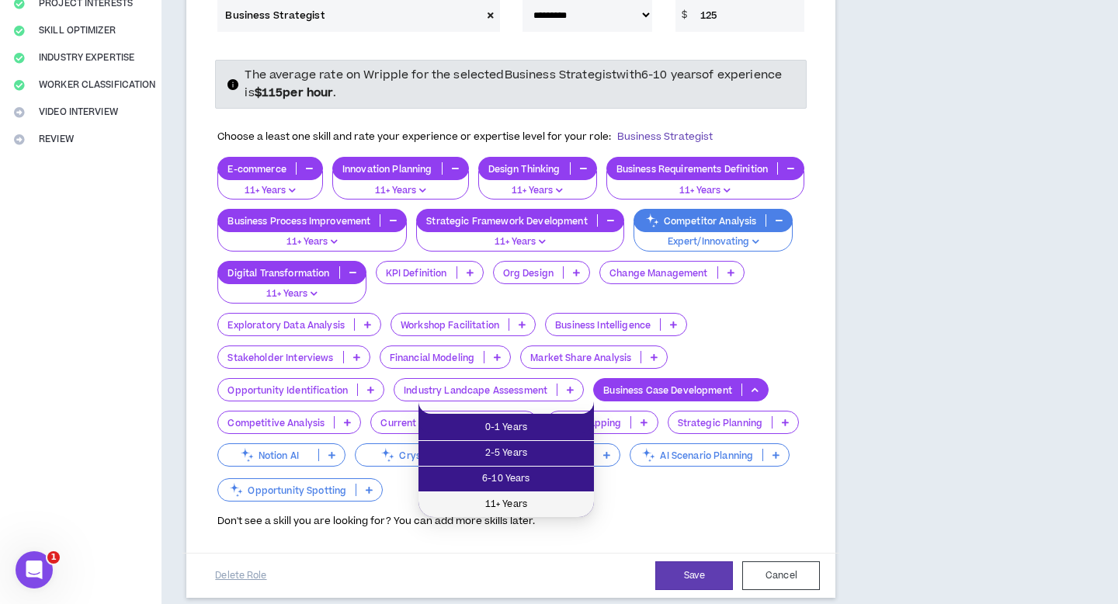
click at [512, 498] on span "11+ Years" at bounding box center [506, 504] width 157 height 17
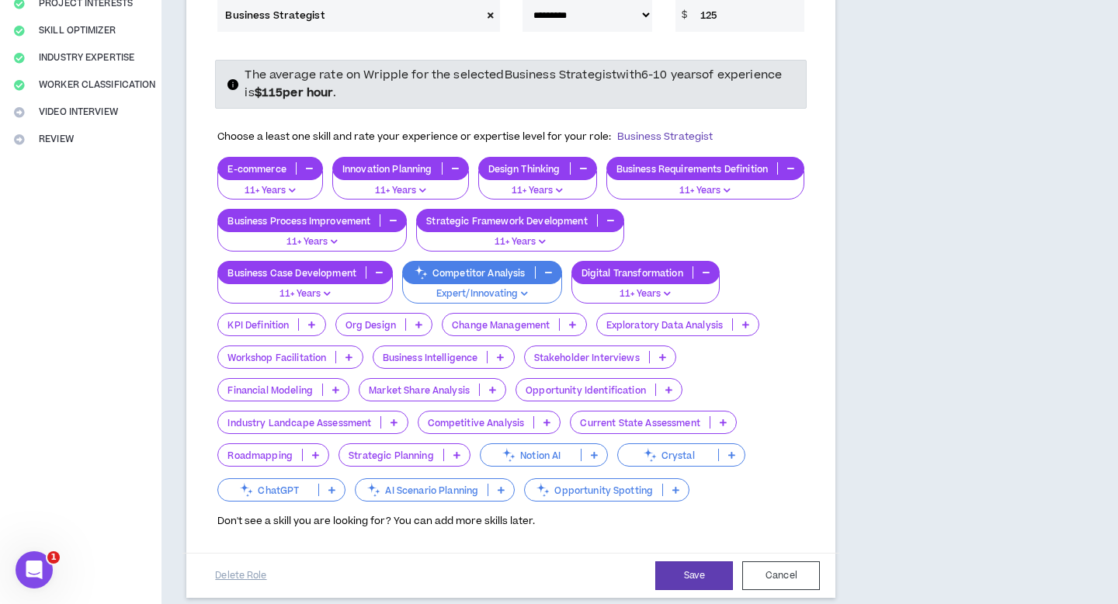
scroll to position [432, 0]
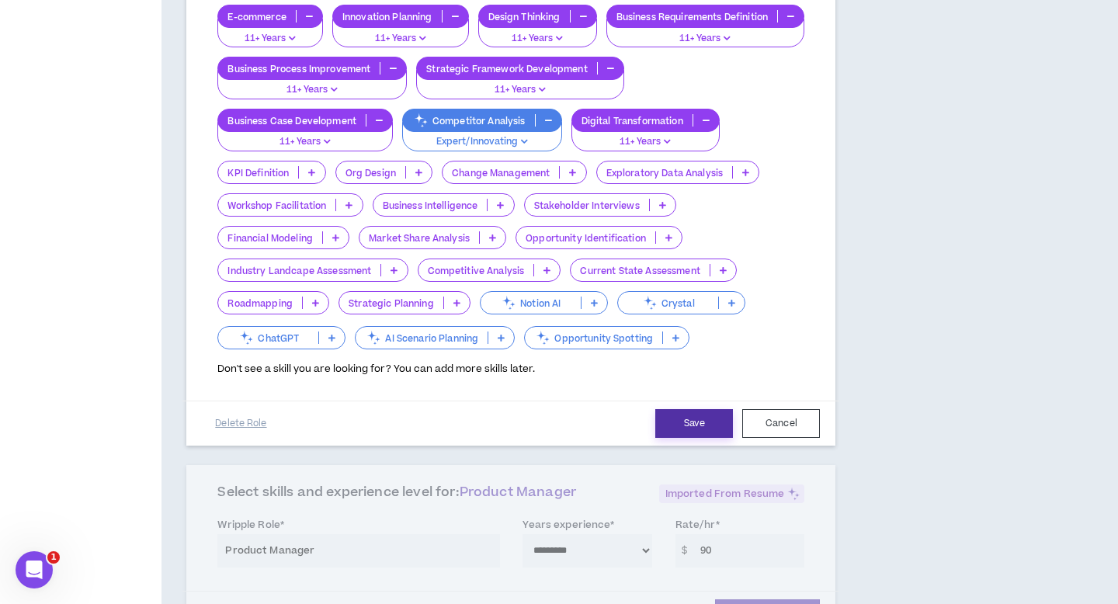
click at [703, 438] on button "Save" at bounding box center [694, 423] width 78 height 29
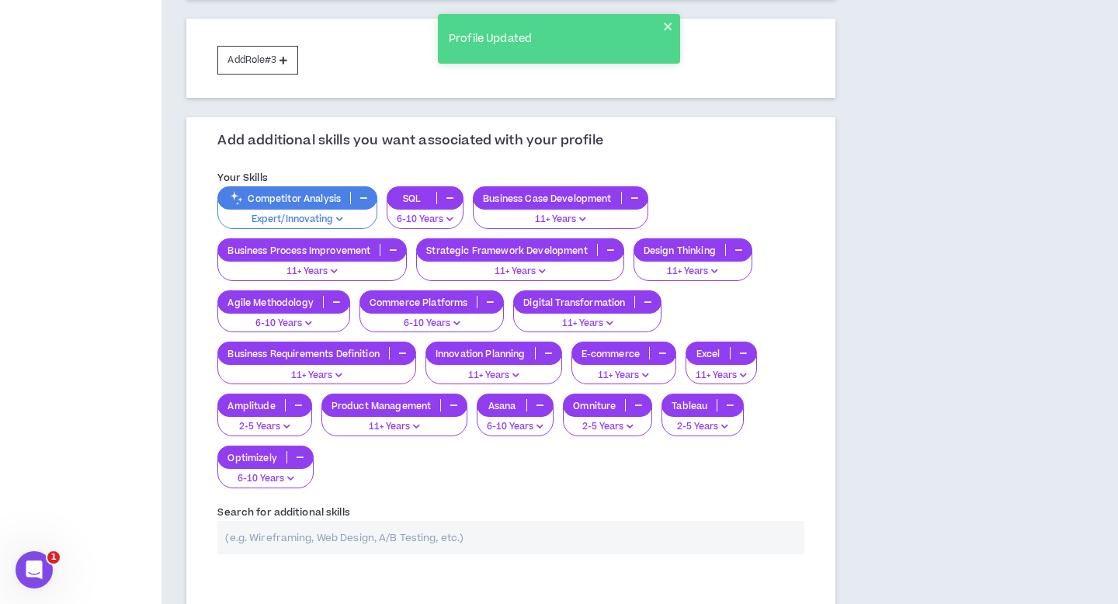
scroll to position [699, 0]
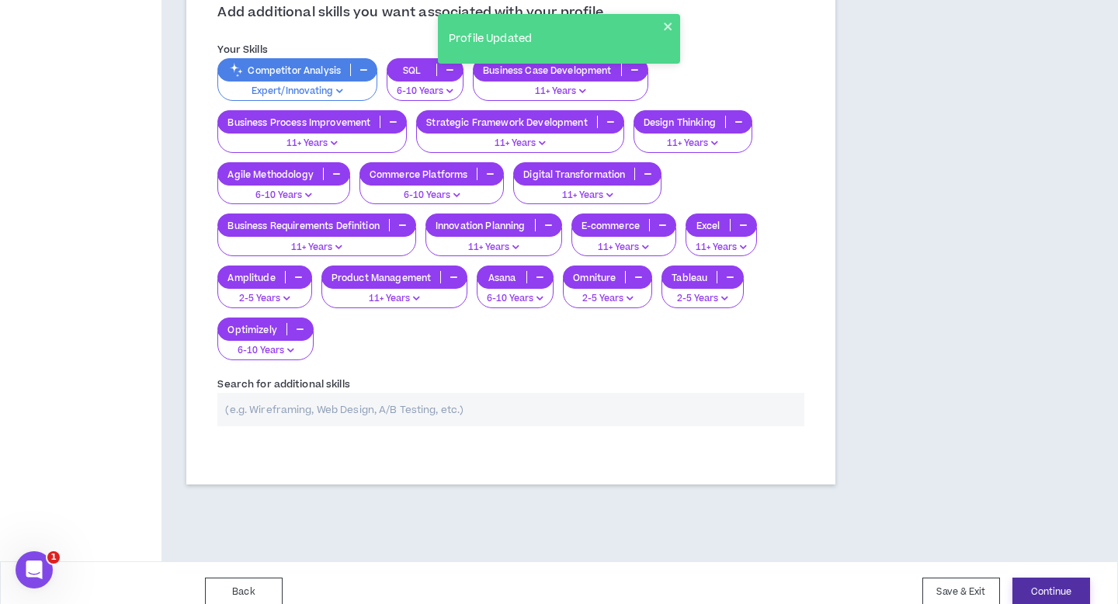
click at [1044, 577] on button "Continue" at bounding box center [1051, 591] width 78 height 29
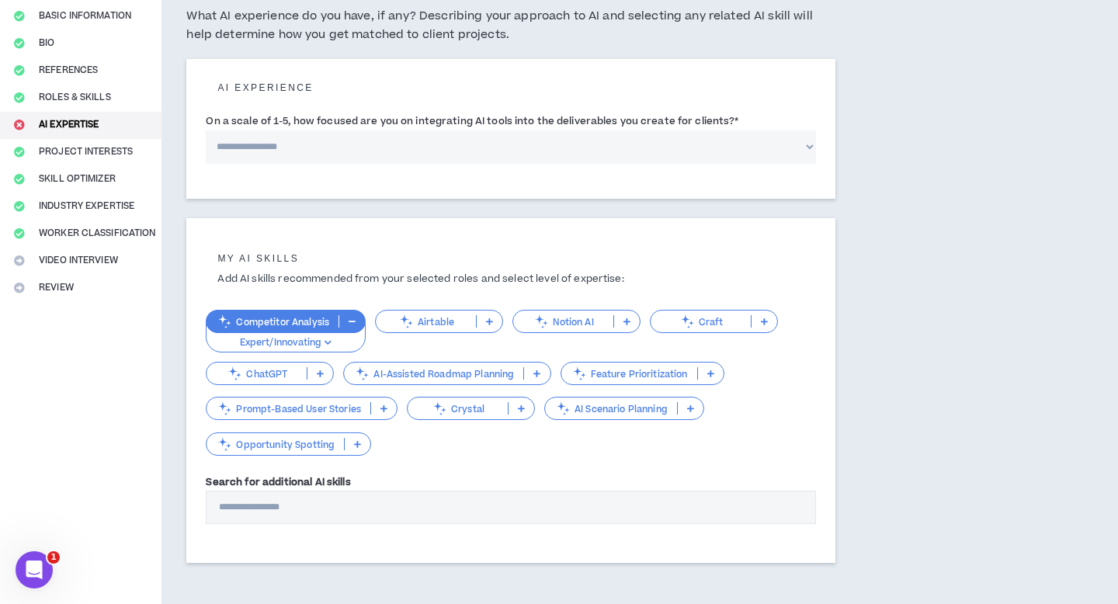
scroll to position [202, 0]
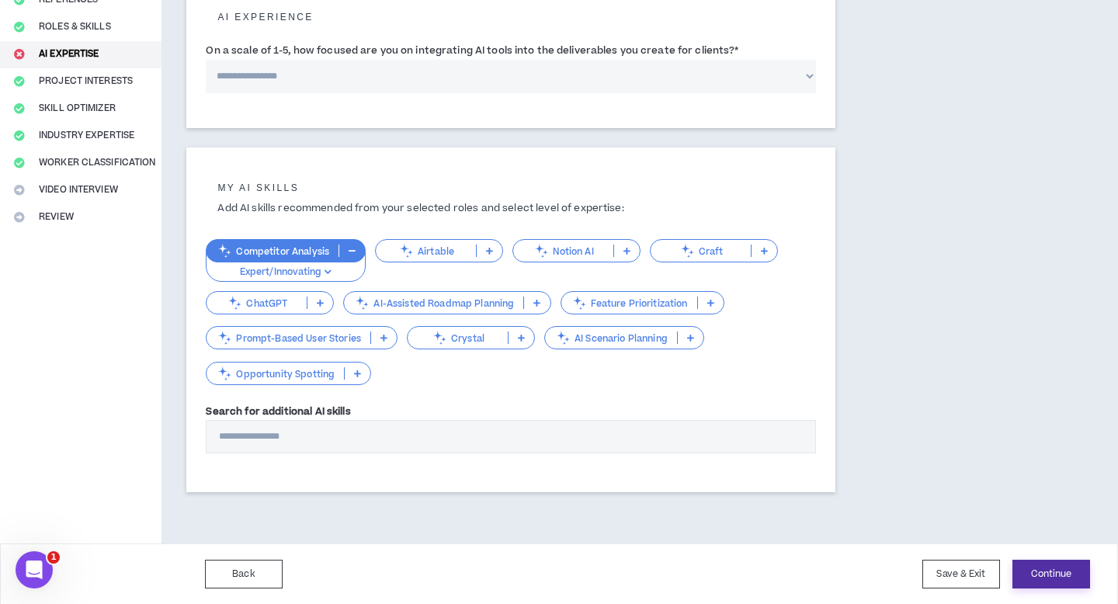
click at [1056, 583] on button "Continue" at bounding box center [1051, 574] width 78 height 29
click at [426, 82] on select "**********" at bounding box center [511, 76] width 610 height 33
select select "*"
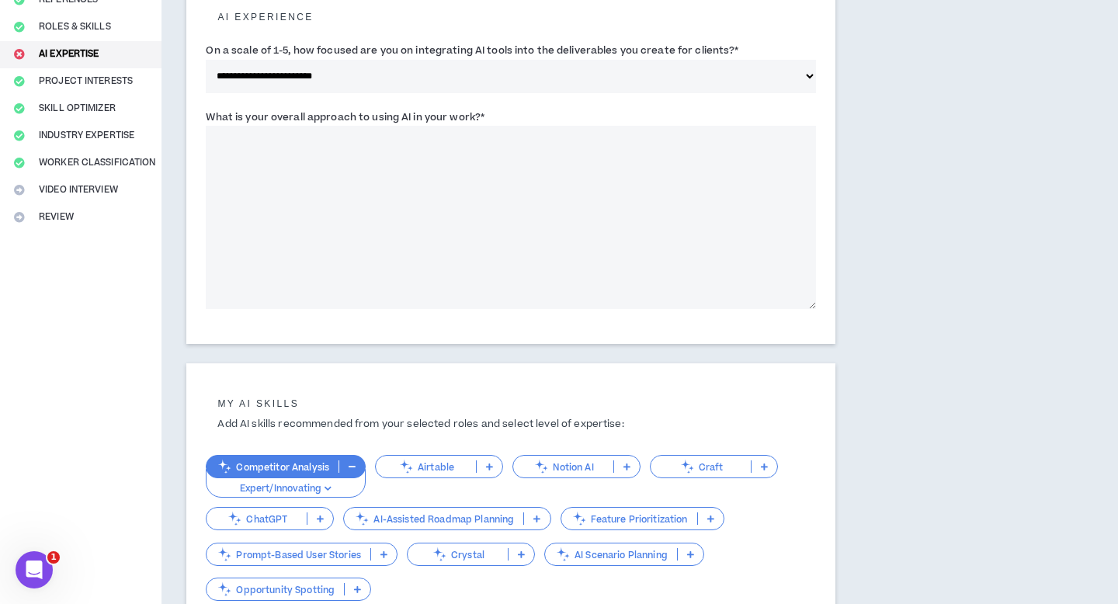
click at [347, 78] on select "**********" at bounding box center [511, 76] width 610 height 33
click at [394, 116] on label "What is your overall approach to using AI in your work? *" at bounding box center [345, 117] width 279 height 25
click at [394, 126] on textarea "What is your overall approach to using AI in your work? *" at bounding box center [511, 217] width 610 height 183
click at [394, 116] on label "What is your overall approach to using AI in your work? *" at bounding box center [345, 117] width 279 height 25
click at [394, 126] on textarea "What is your overall approach to using AI in your work? *" at bounding box center [511, 217] width 610 height 183
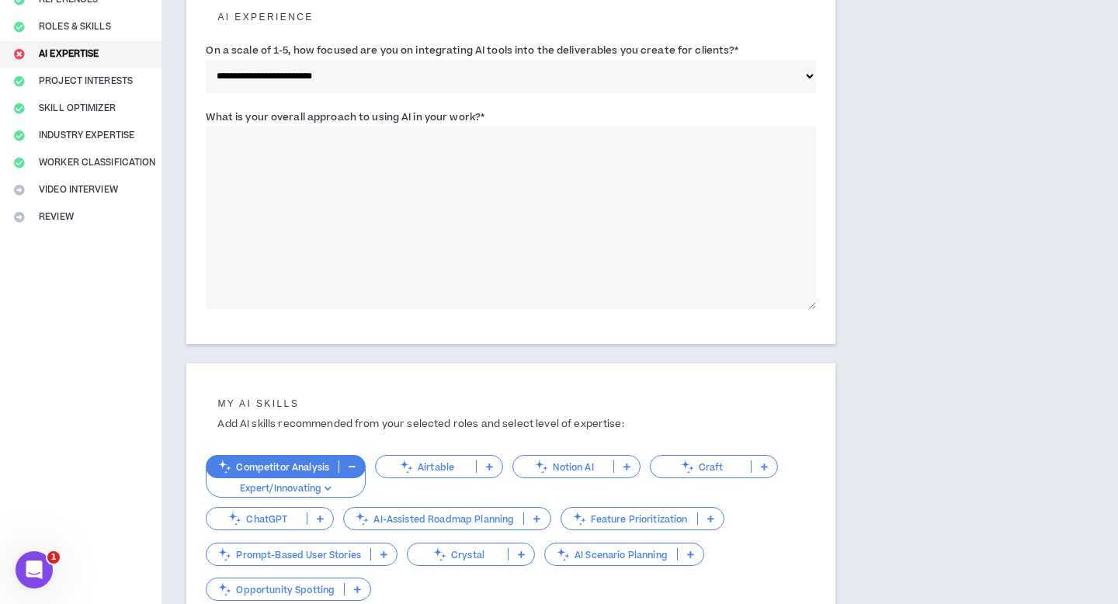
click at [394, 116] on label "What is your overall approach to using AI in your work? *" at bounding box center [345, 117] width 279 height 25
click at [394, 126] on textarea "What is your overall approach to using AI in your work? *" at bounding box center [511, 217] width 610 height 183
click at [387, 242] on textarea "What is your overall approach to using AI in your work? *" at bounding box center [511, 217] width 610 height 183
paste textarea "**********"
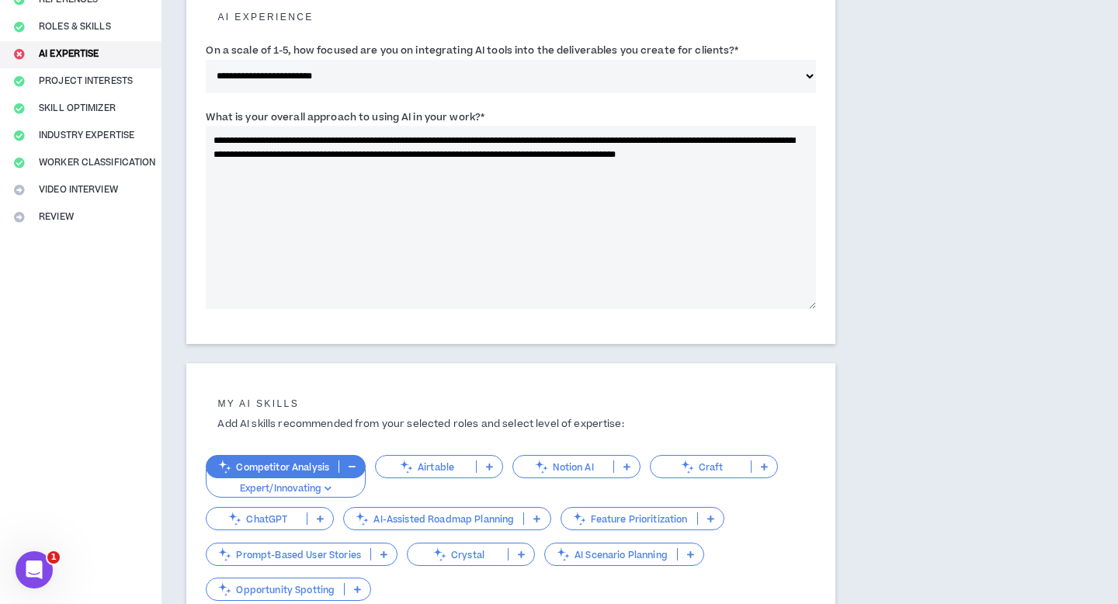
type textarea "**********"
click at [890, 317] on div "**********" at bounding box center [580, 314] width 838 height 892
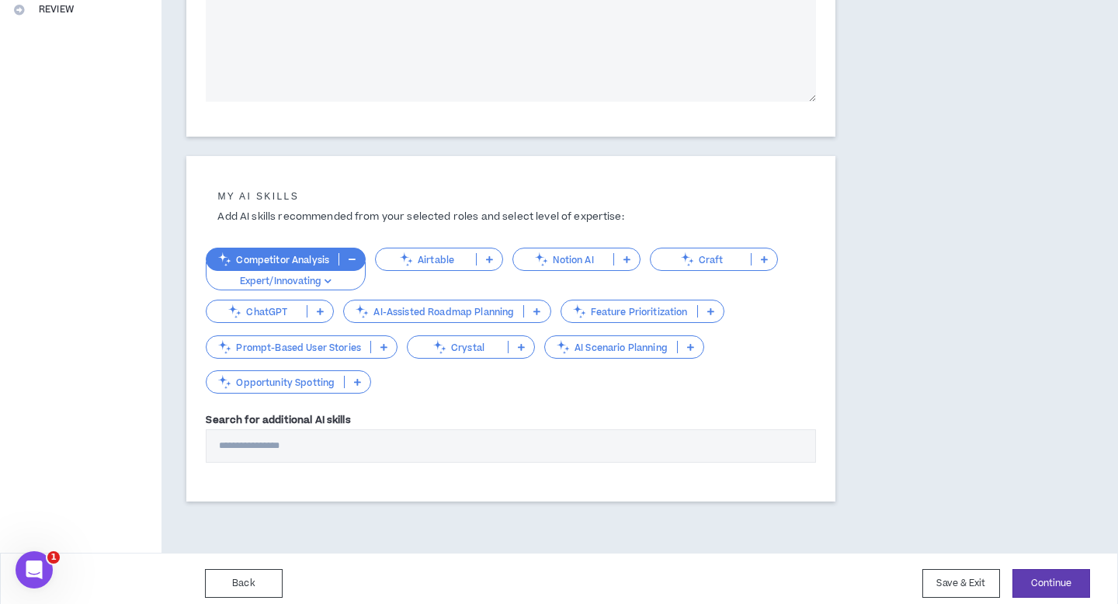
scroll to position [418, 0]
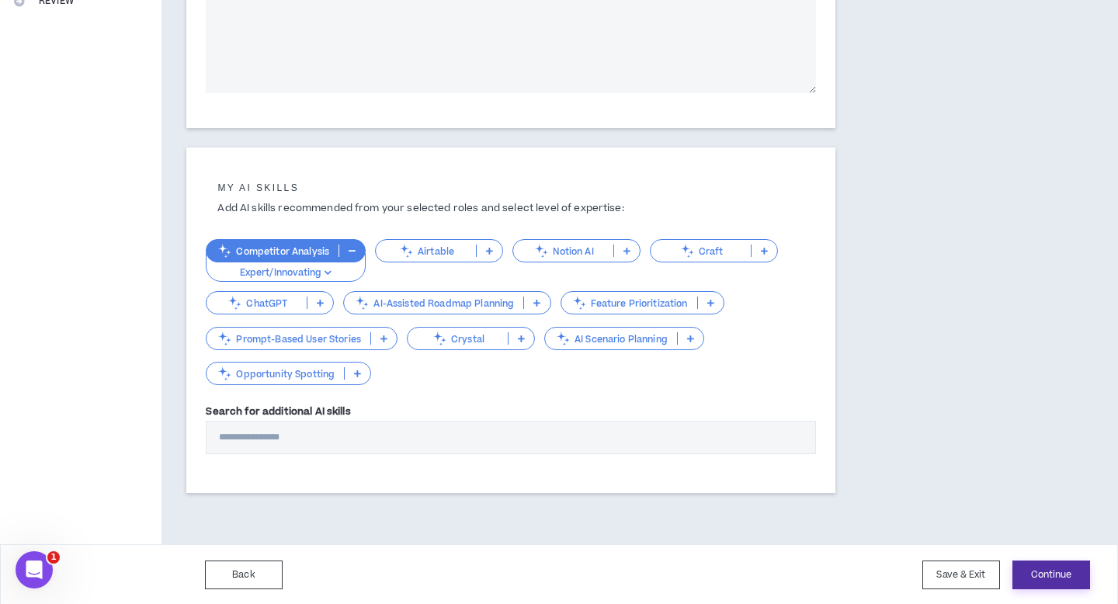
click at [1068, 565] on button "Continue" at bounding box center [1051, 574] width 78 height 29
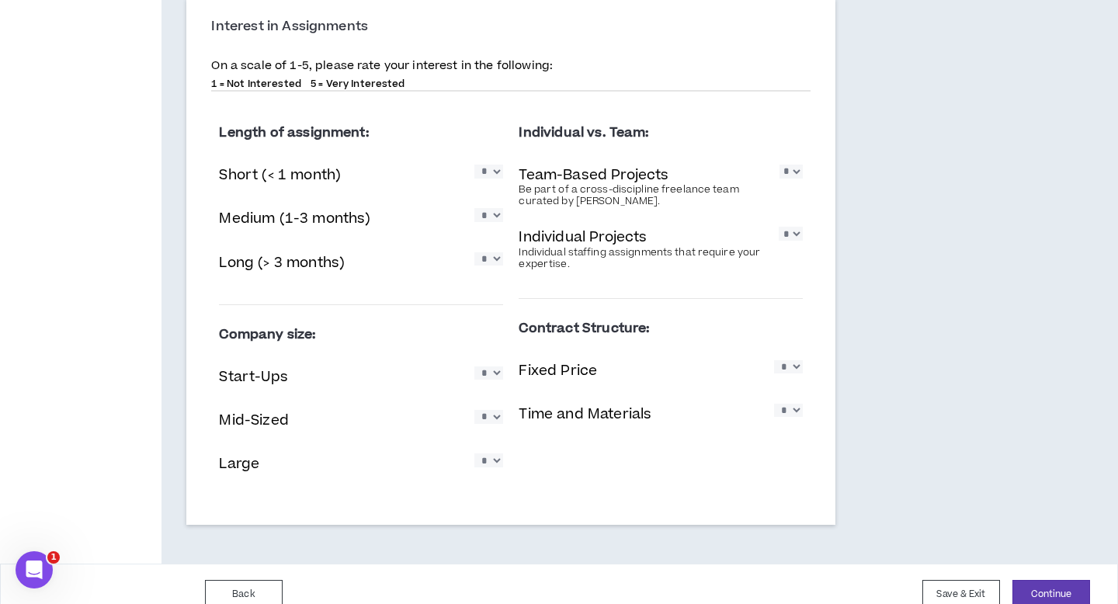
scroll to position [1004, 0]
click at [488, 258] on select "* * * * *" at bounding box center [488, 257] width 29 height 13
select select "*"
click at [493, 379] on select "* * * * *" at bounding box center [488, 372] width 29 height 13
select select "*"
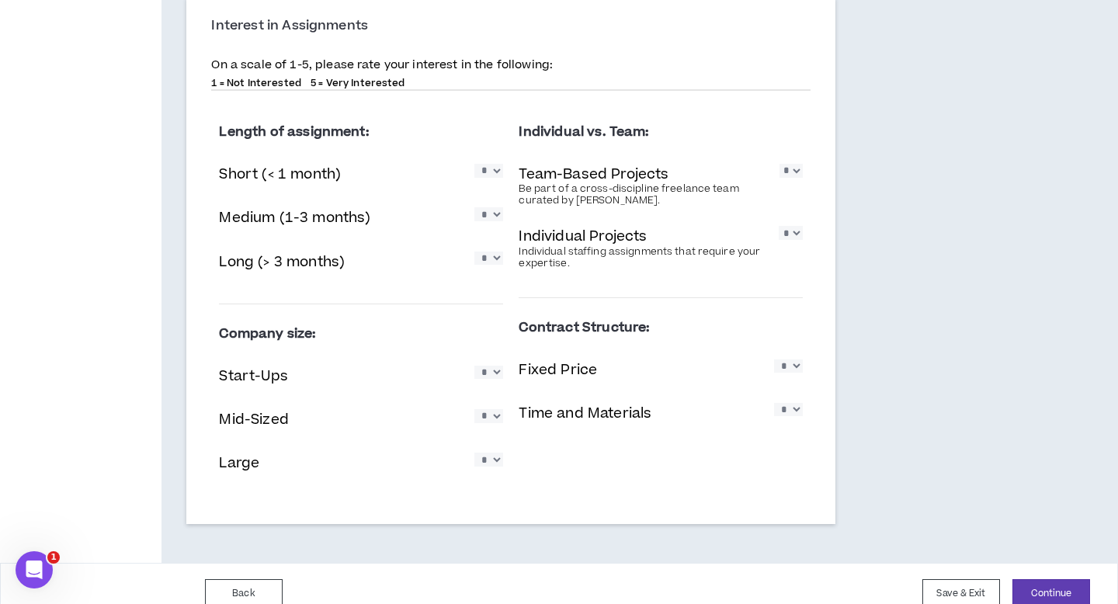
click at [494, 422] on select "* * * * *" at bounding box center [488, 415] width 29 height 13
select select "*"
click at [493, 460] on select "* * * * *" at bounding box center [488, 459] width 29 height 13
select select "*"
click at [797, 170] on select "* * * * *" at bounding box center [790, 170] width 23 height 13
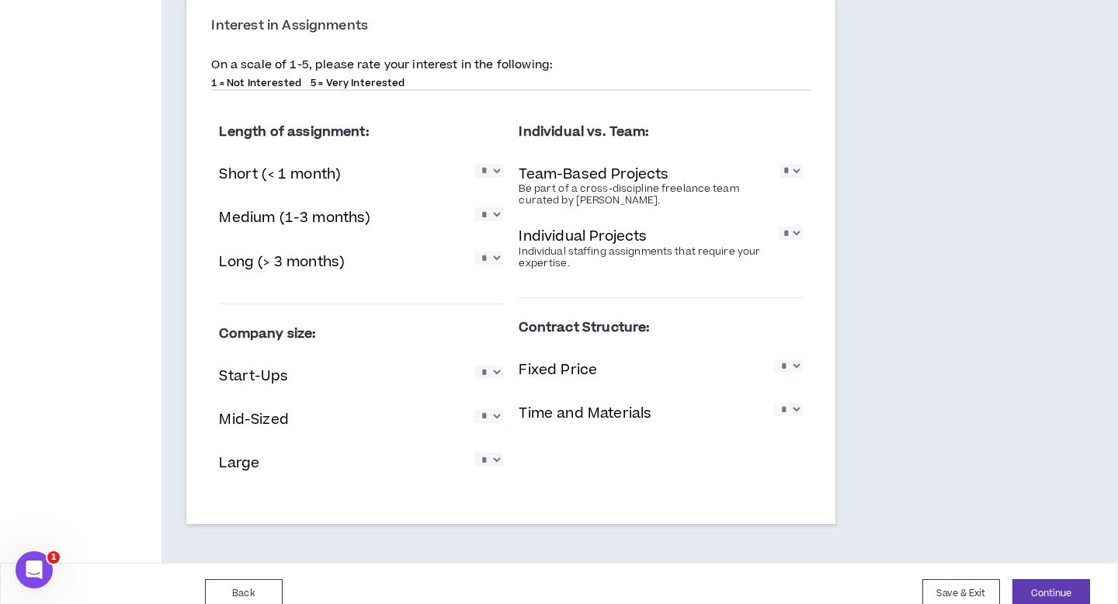
select select "*"
click at [796, 246] on div "Individual Projects Individual staffing assignments that require your expertise…" at bounding box center [660, 247] width 284 height 50
click at [796, 239] on select "* * * * *" at bounding box center [791, 232] width 24 height 13
select select "*"
click at [796, 366] on select "* * * * *" at bounding box center [788, 365] width 29 height 13
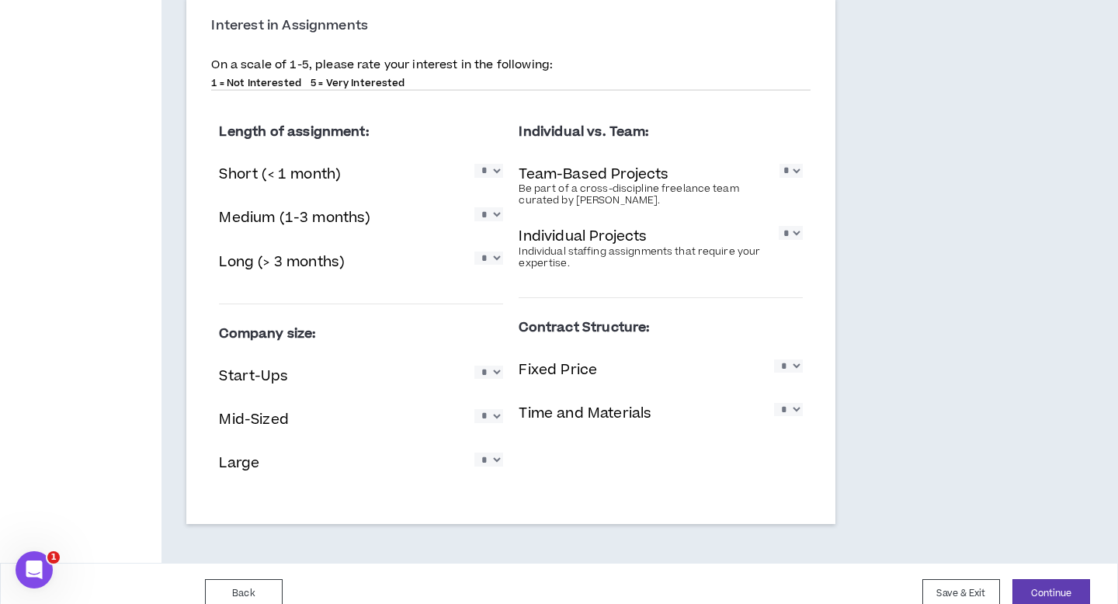
select select "*"
click at [788, 416] on select "* * * * *" at bounding box center [788, 409] width 29 height 13
select select "*"
click at [1021, 596] on button "Continue" at bounding box center [1051, 593] width 78 height 29
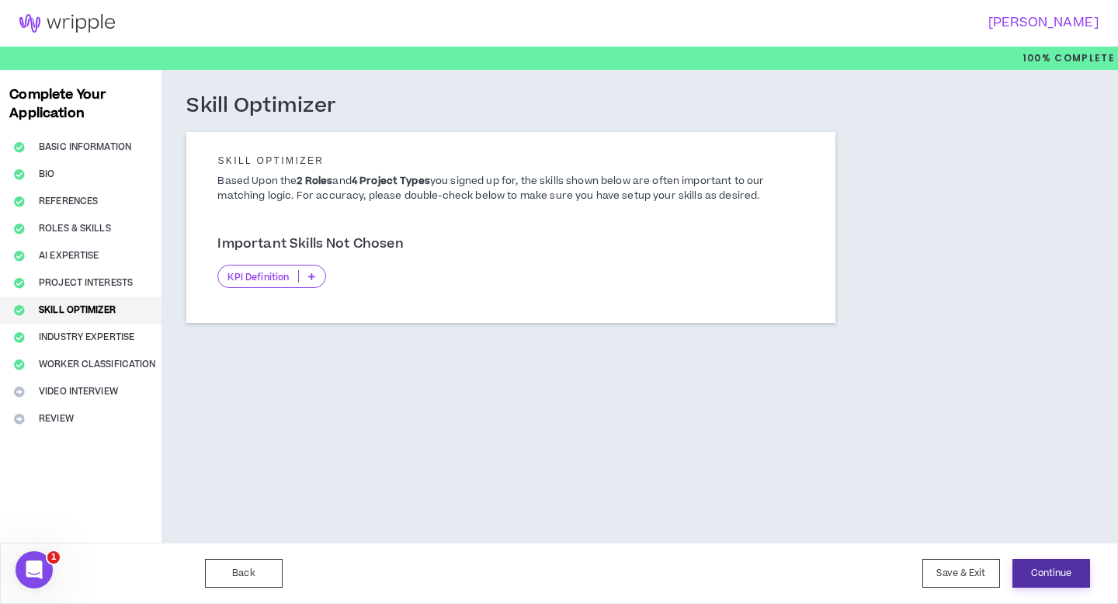
click at [1053, 577] on button "Continue" at bounding box center [1051, 573] width 78 height 29
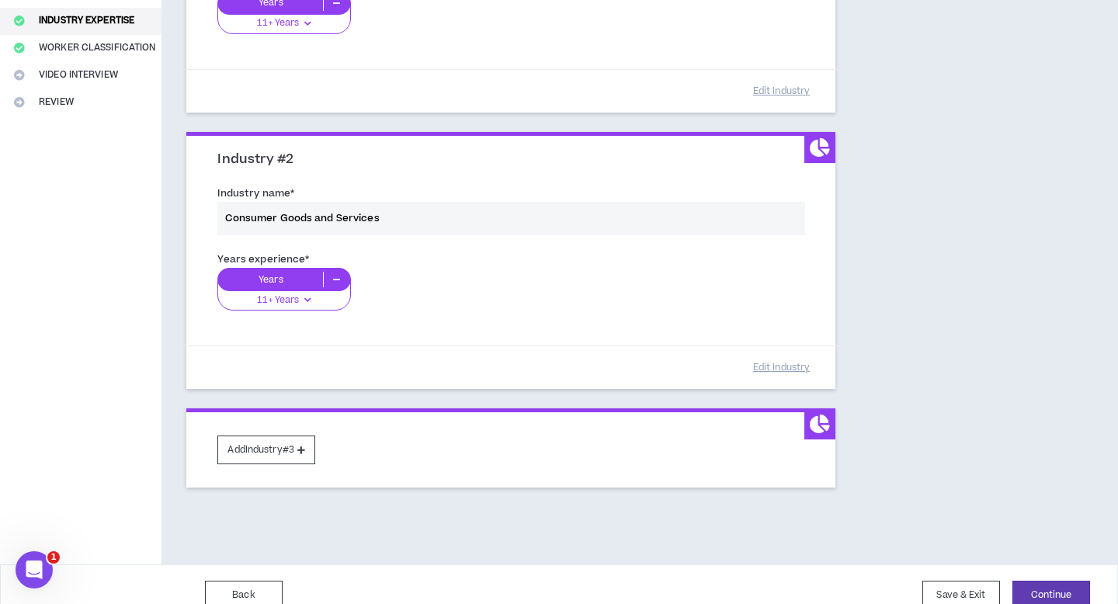
scroll to position [338, 0]
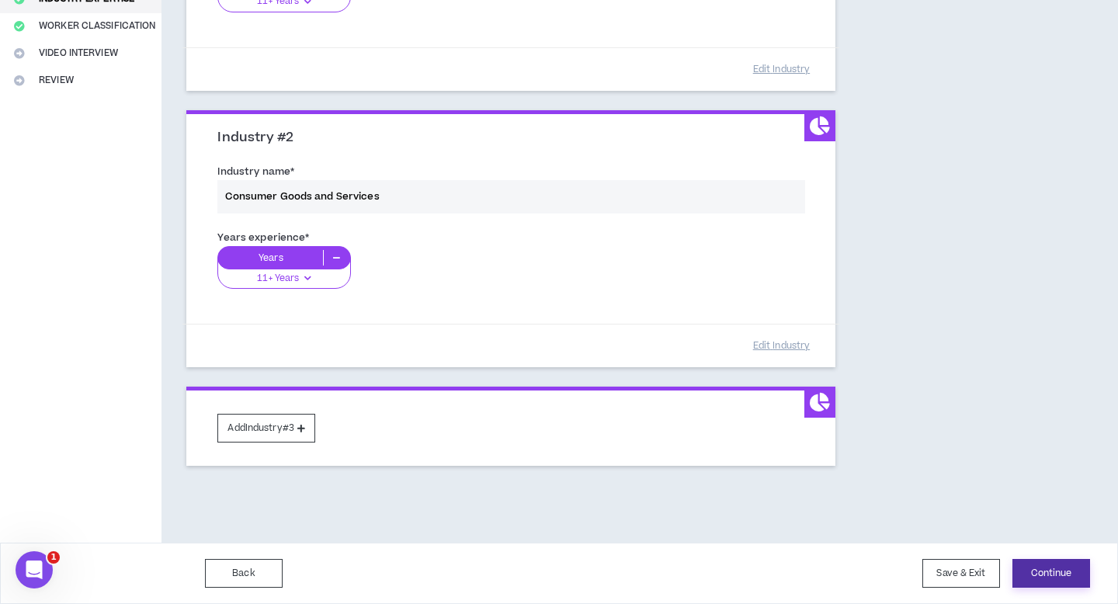
click at [1044, 581] on button "Continue" at bounding box center [1051, 573] width 78 height 29
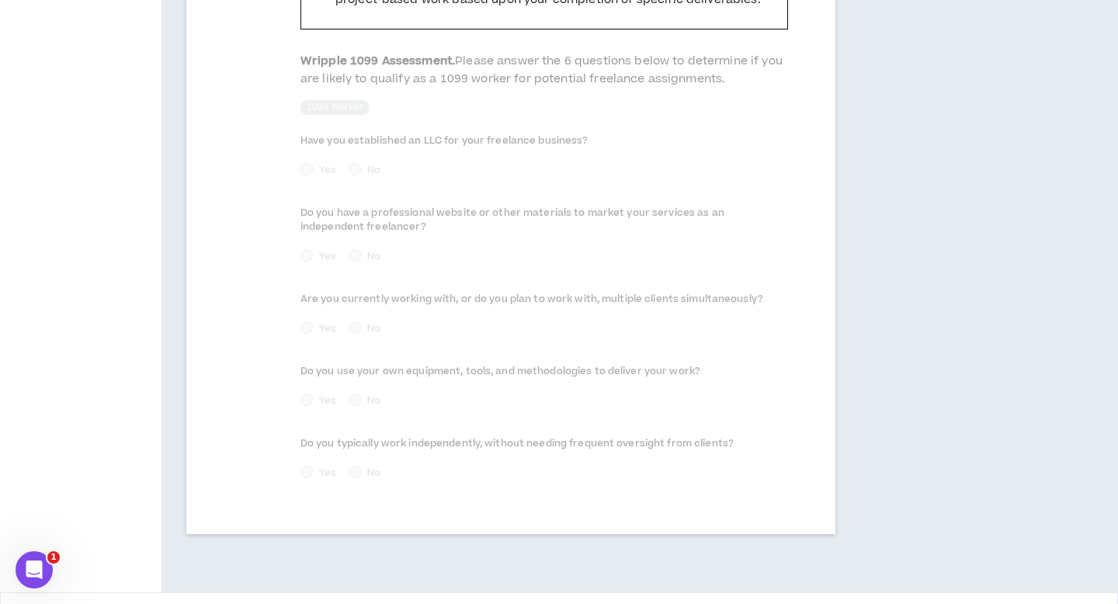
scroll to position [792, 0]
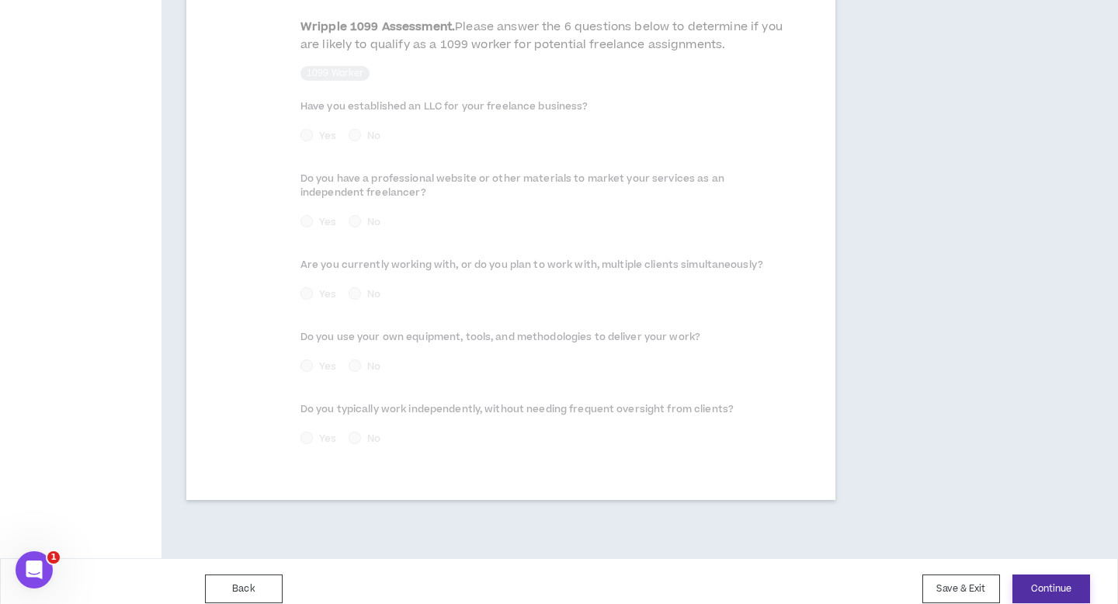
click at [1072, 576] on button "Continue" at bounding box center [1051, 588] width 78 height 29
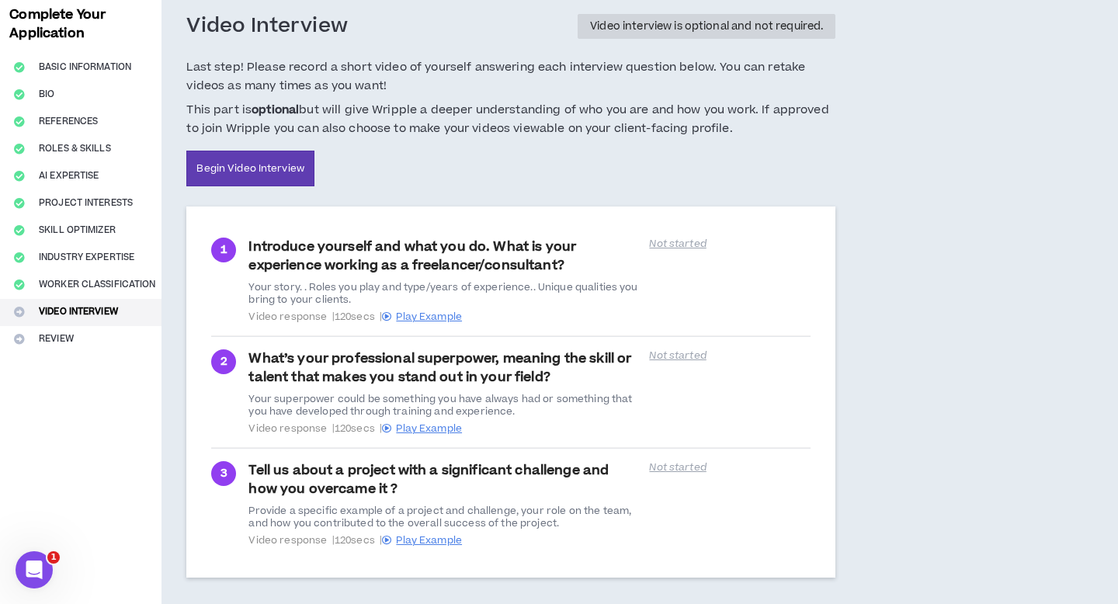
scroll to position [154, 0]
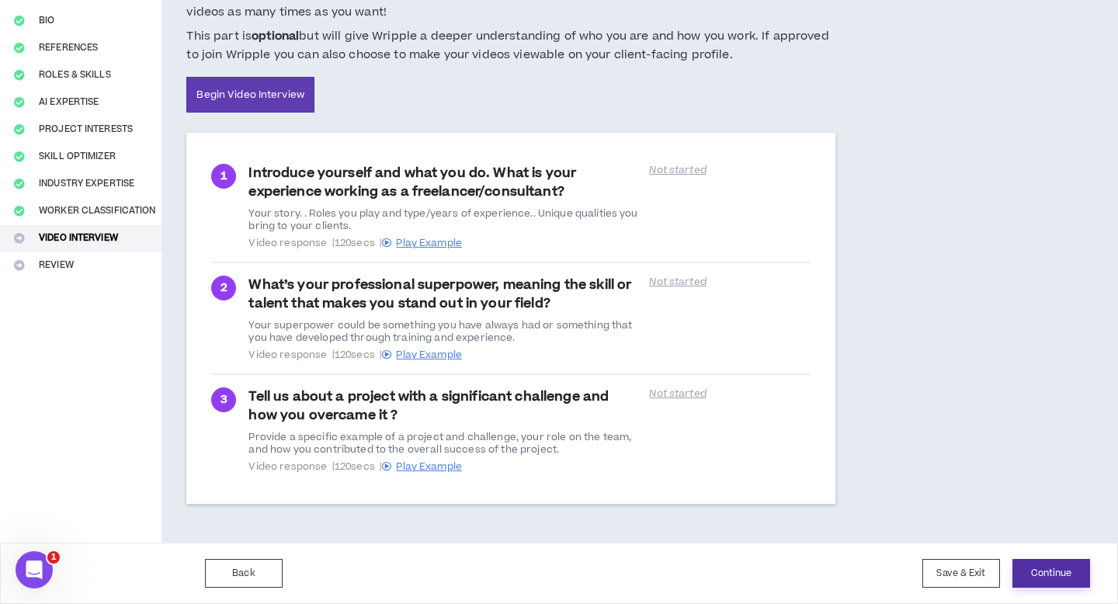
click at [1059, 581] on button "Continue" at bounding box center [1051, 573] width 78 height 29
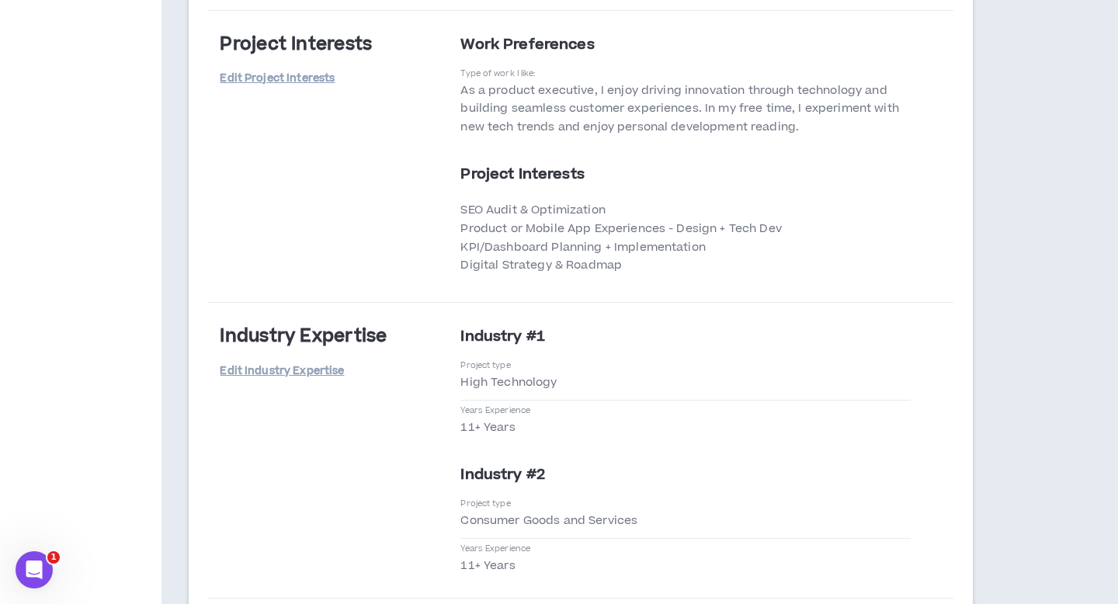
scroll to position [3168, 0]
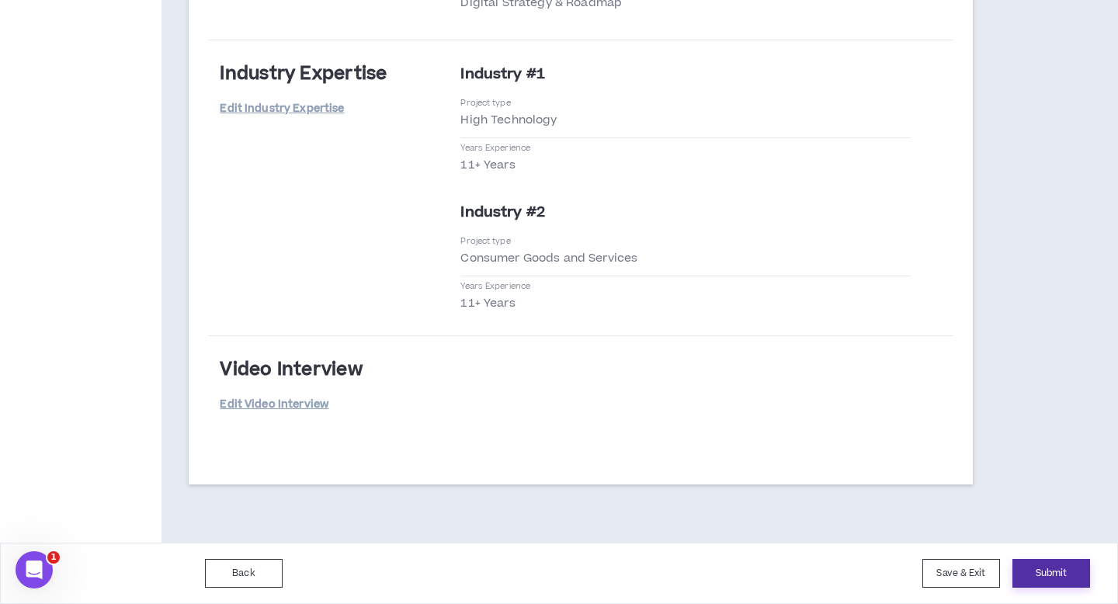
click at [1064, 574] on button "Submit" at bounding box center [1051, 573] width 78 height 29
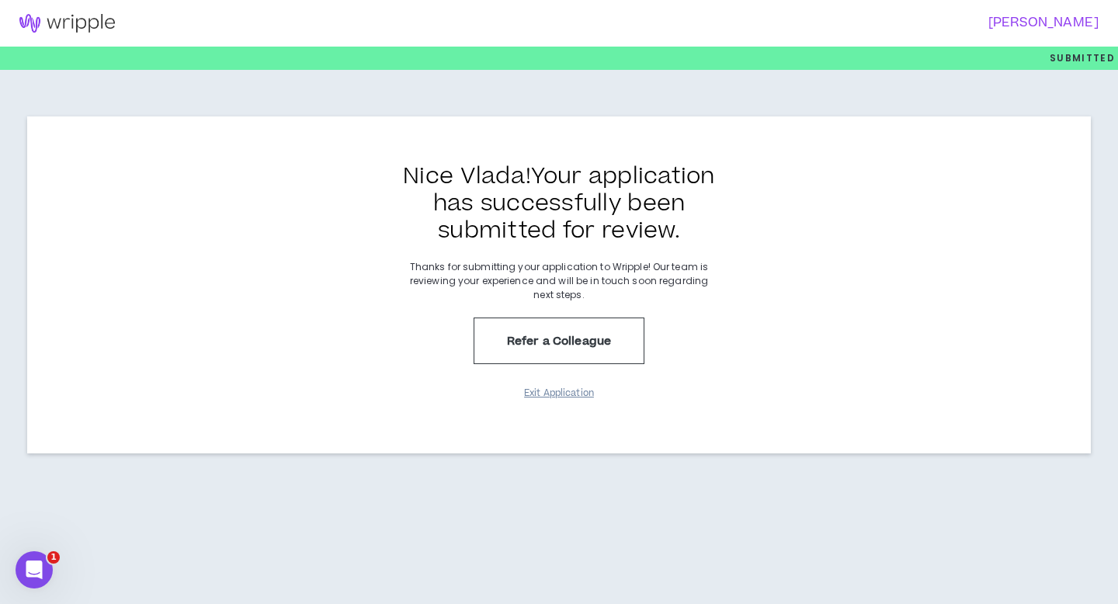
click at [581, 390] on button "Exit Application" at bounding box center [559, 393] width 78 height 27
